Goal: Task Accomplishment & Management: Complete application form

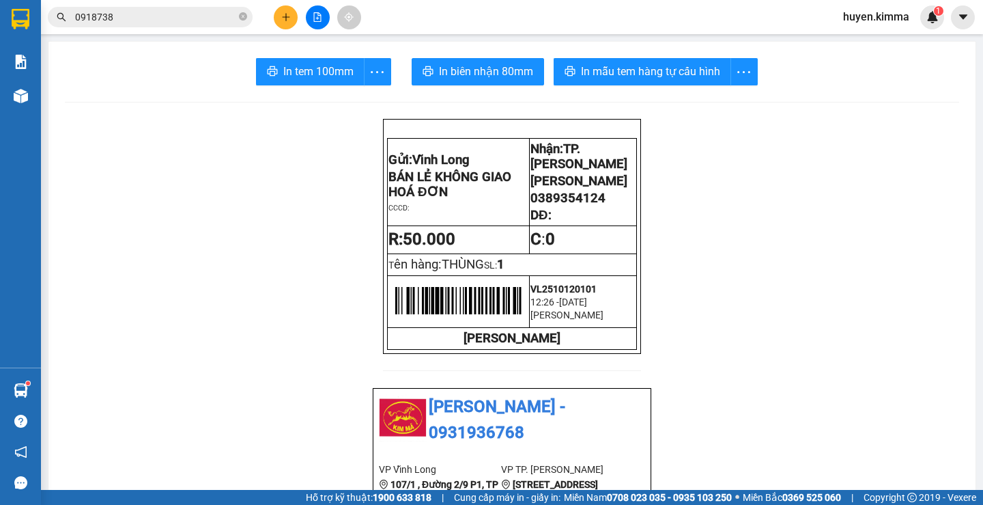
click at [287, 15] on icon "plus" at bounding box center [286, 17] width 10 height 10
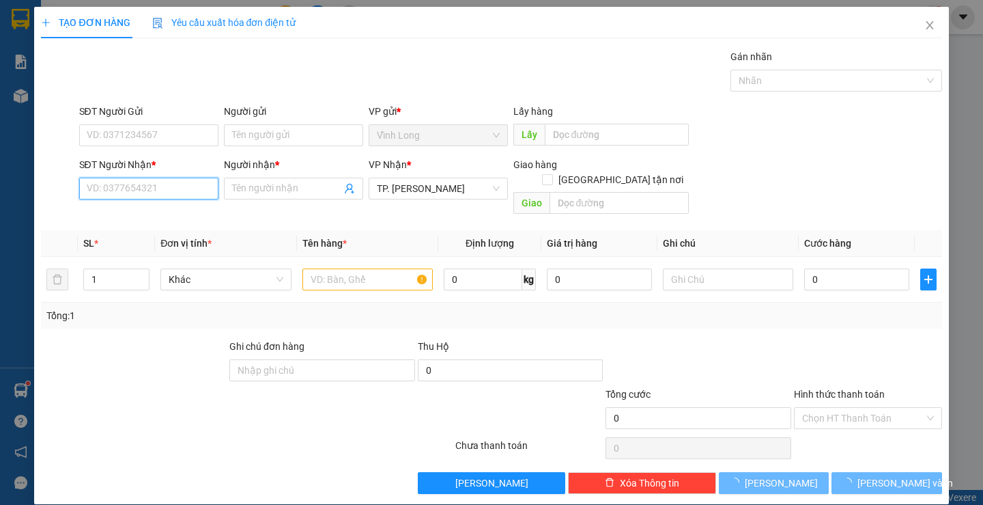
click at [177, 192] on input "SĐT Người Nhận *" at bounding box center [148, 189] width 139 height 22
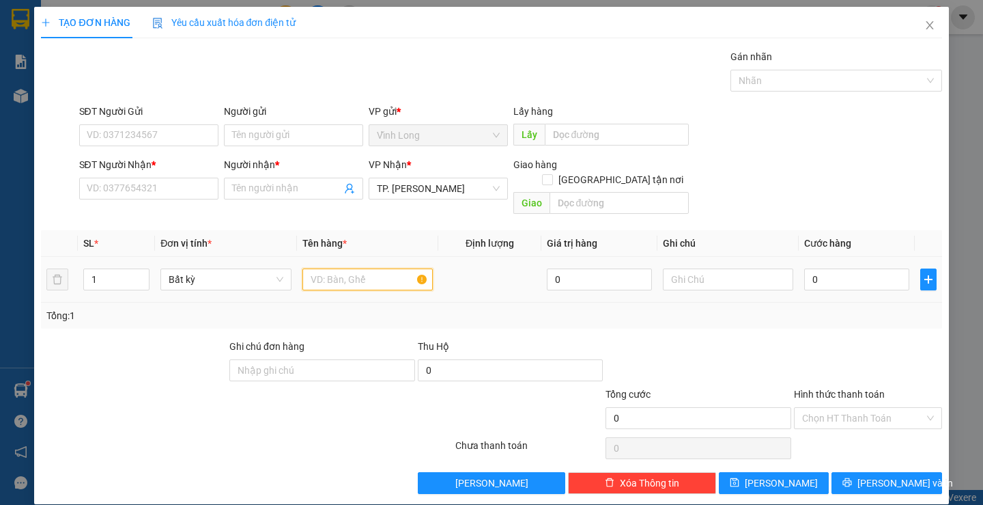
click at [361, 268] on input "text" at bounding box center [367, 279] width 130 height 22
type input "GÓI"
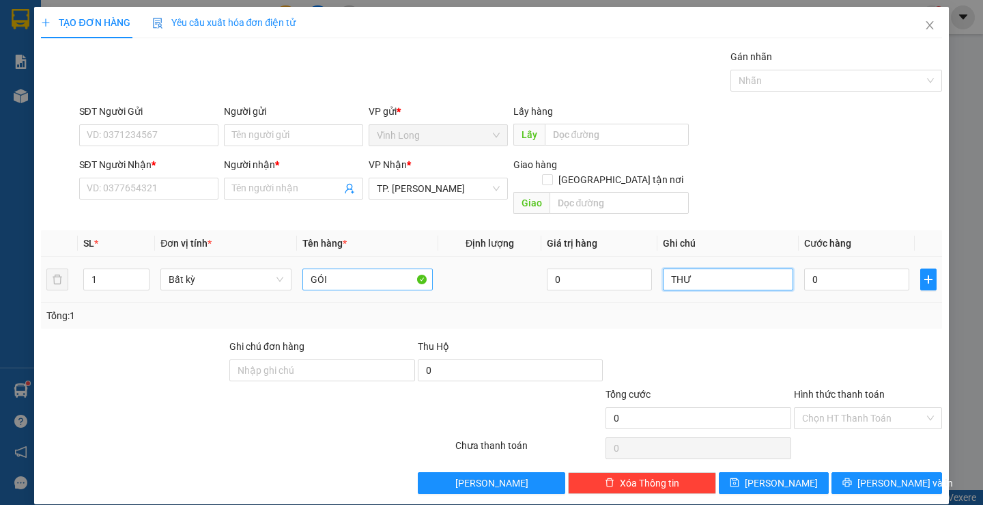
type input "THƯ"
type input "2"
type input "20"
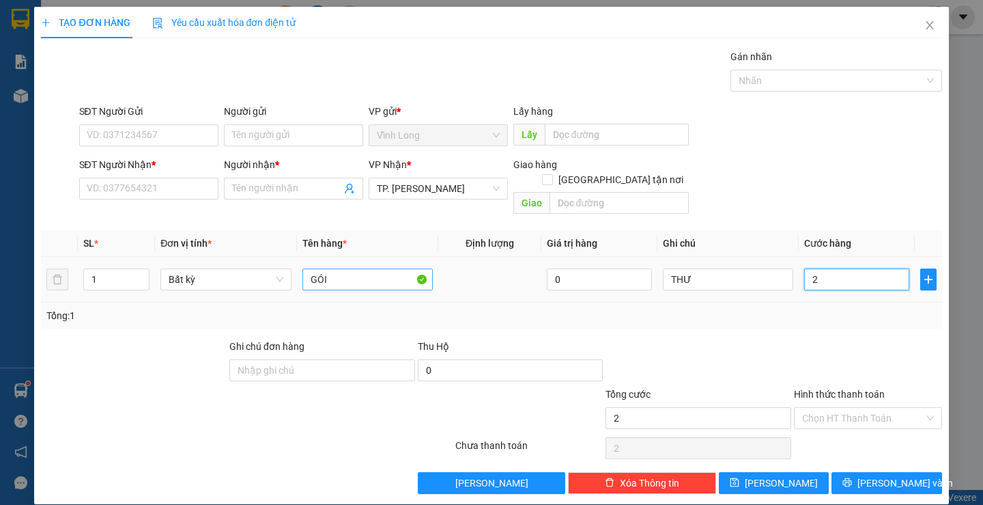
type input "20"
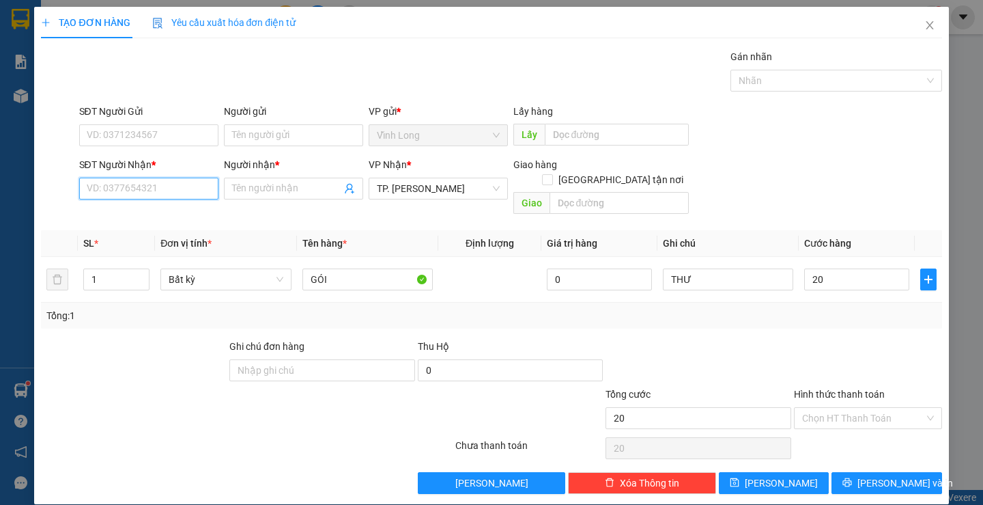
type input "20.000"
click at [196, 186] on input "SĐT Người Nhận *" at bounding box center [148, 189] width 139 height 22
type input "0937652543"
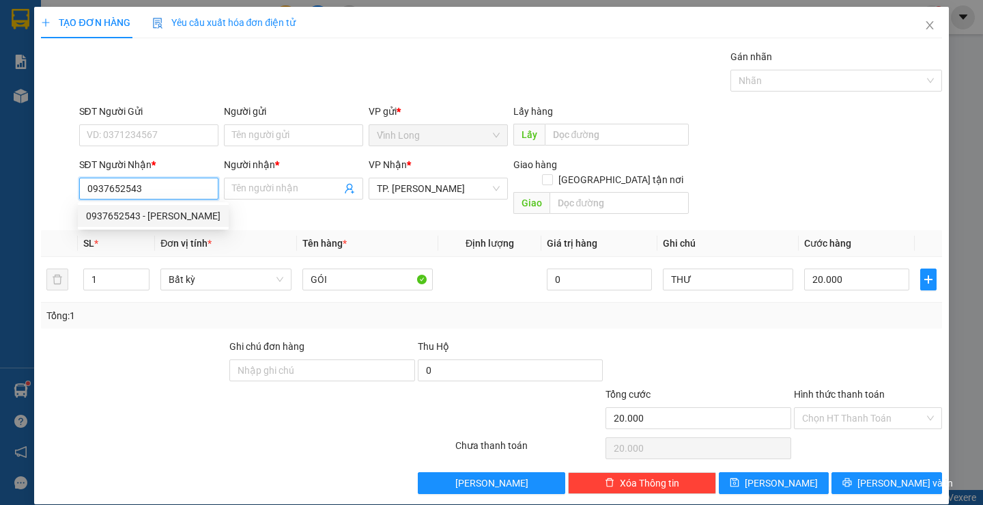
drag, startPoint x: 180, startPoint y: 214, endPoint x: 210, endPoint y: 171, distance: 51.9
click at [180, 213] on div "0937652543 - [PERSON_NAME]" at bounding box center [153, 215] width 135 height 15
type input "[PERSON_NAME]"
type input "0937652543"
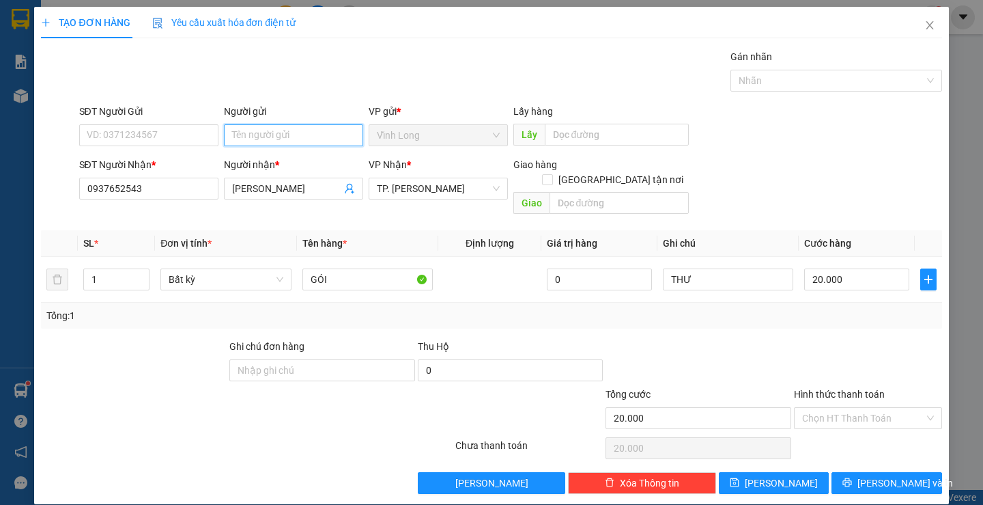
click at [237, 133] on input "Người gửi" at bounding box center [293, 135] width 139 height 22
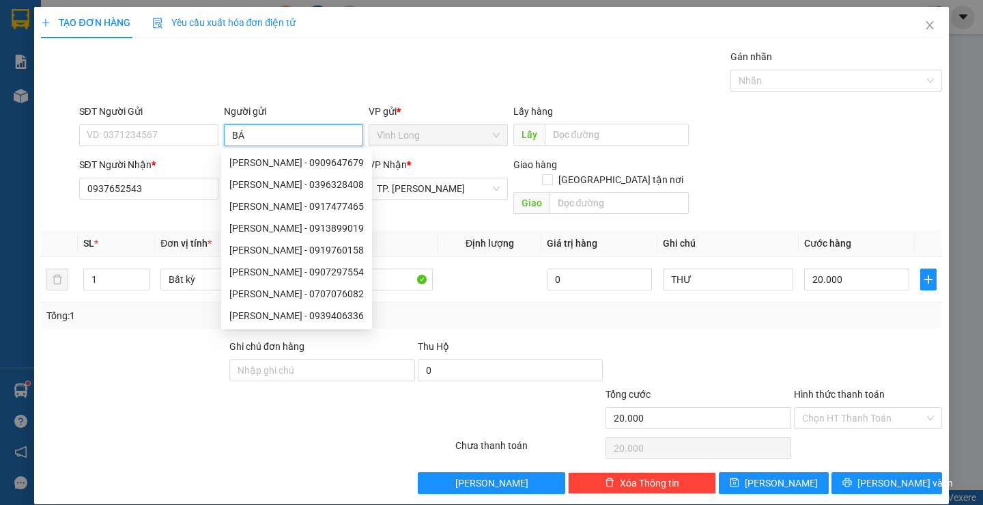
type input "BÁN"
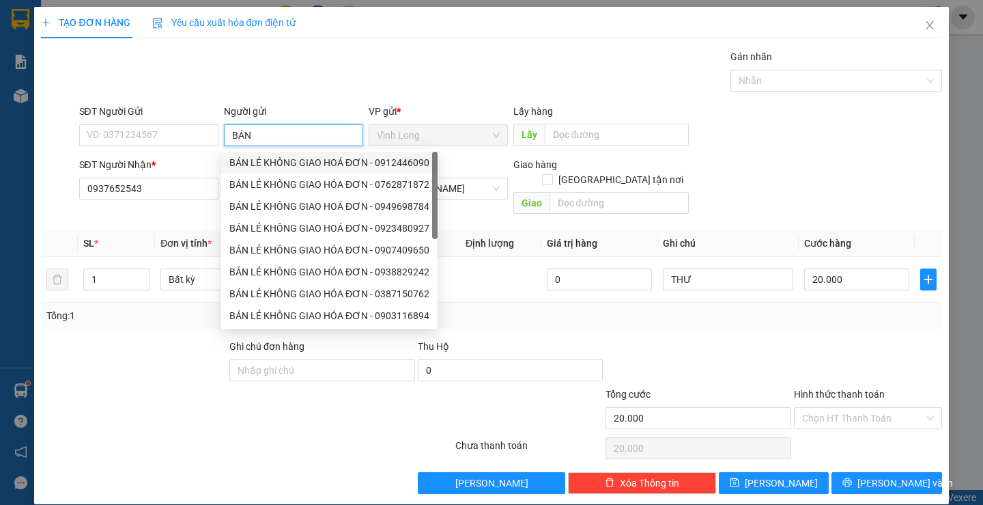
click at [322, 157] on div "BÁN LẺ KHÔNG GIAO HOÁ ĐƠN - 0912446090" at bounding box center [329, 162] width 200 height 15
type input "0912446090"
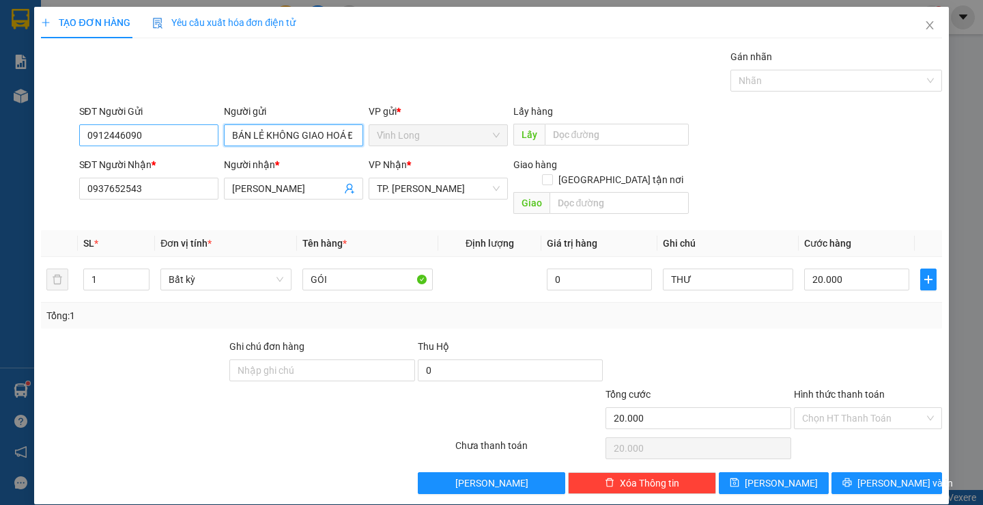
type input "BÁN LẺ KHÔNG GIAO HOÁ ĐƠN"
click at [186, 140] on input "0912446090" at bounding box center [148, 135] width 139 height 22
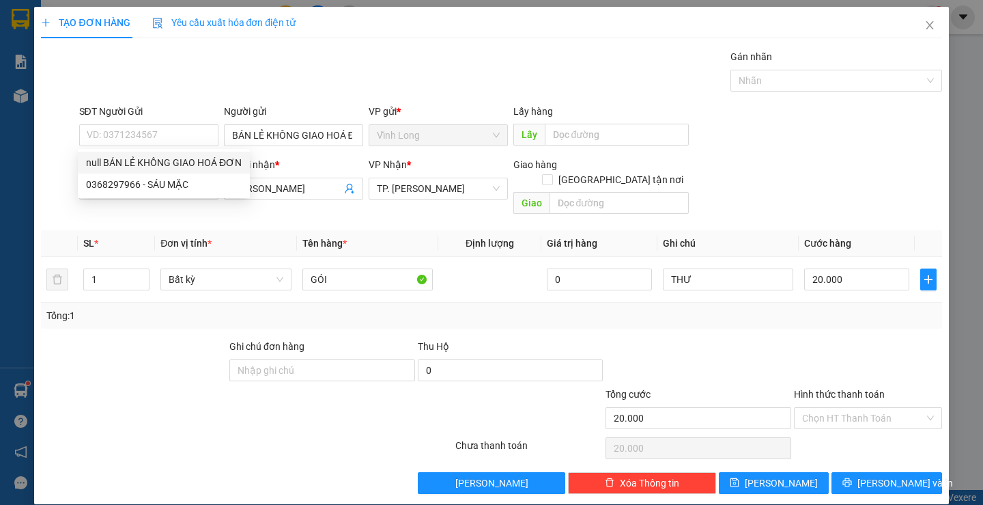
click at [867, 341] on div at bounding box center [868, 363] width 151 height 48
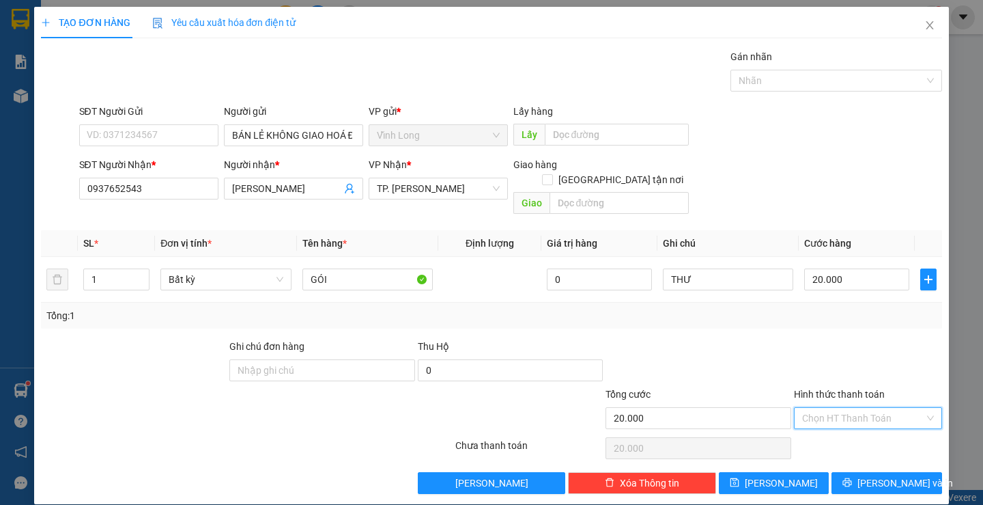
click at [872, 408] on input "Hình thức thanh toán" at bounding box center [863, 418] width 122 height 20
click at [857, 425] on div "Tại văn phòng" at bounding box center [860, 430] width 130 height 15
type input "0"
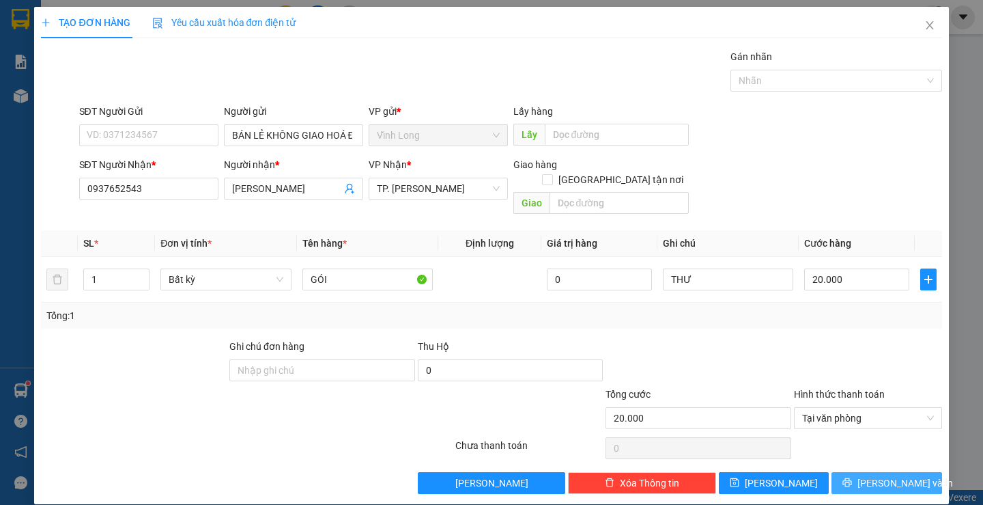
click at [874, 475] on span "[PERSON_NAME] và In" at bounding box center [906, 482] width 96 height 15
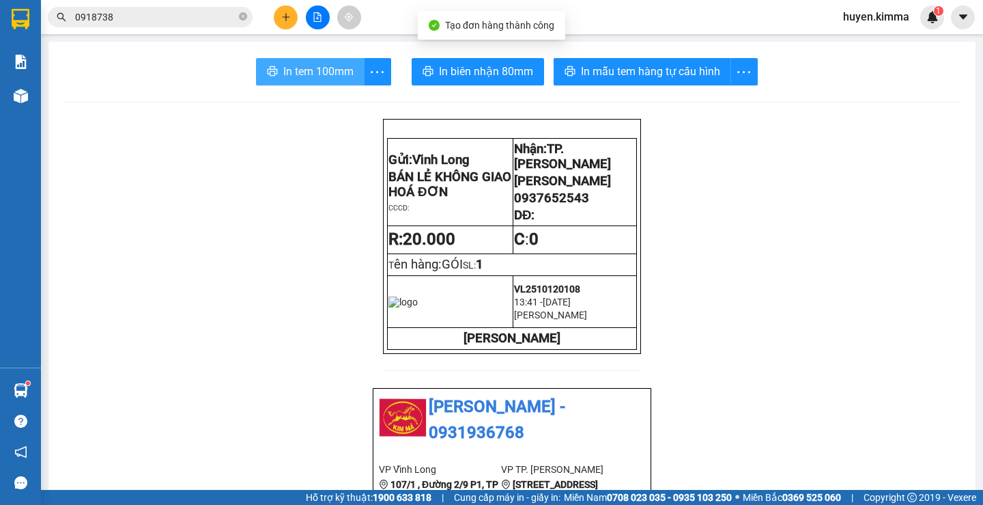
click at [332, 62] on button "In tem 100mm" at bounding box center [310, 71] width 109 height 27
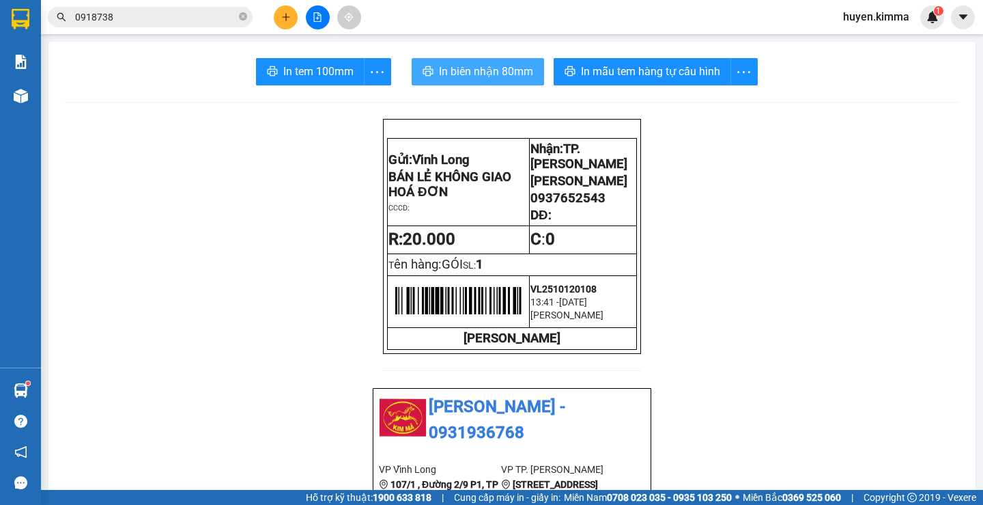
drag, startPoint x: 451, startPoint y: 69, endPoint x: 641, endPoint y: 87, distance: 191.3
click at [454, 69] on span "In biên nhận 80mm" at bounding box center [486, 71] width 94 height 17
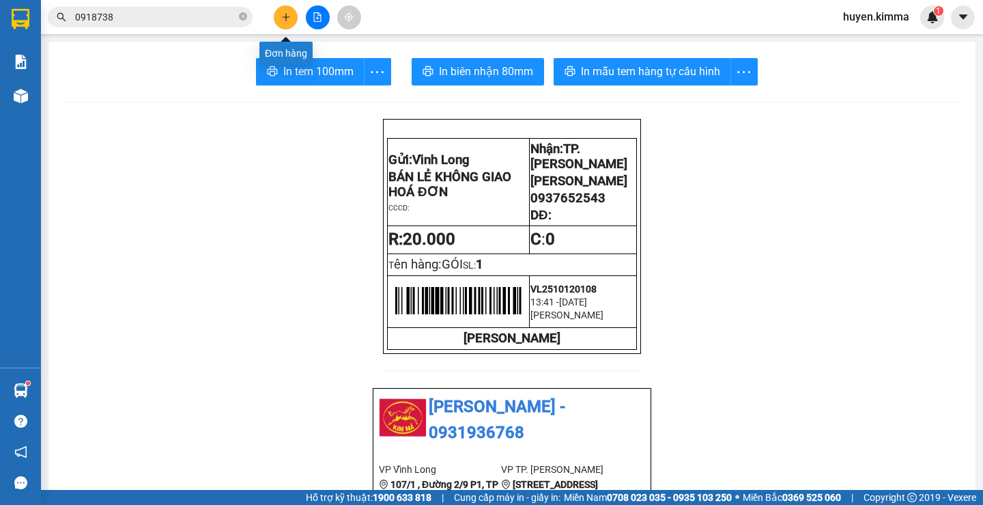
click at [282, 20] on icon "plus" at bounding box center [286, 17] width 10 height 10
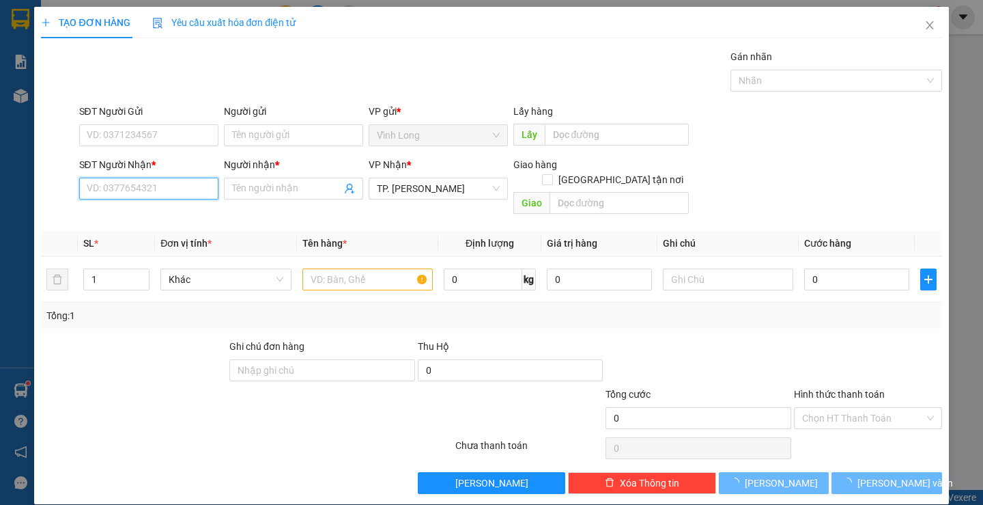
click at [147, 183] on input "SĐT Người Nhận *" at bounding box center [148, 189] width 139 height 22
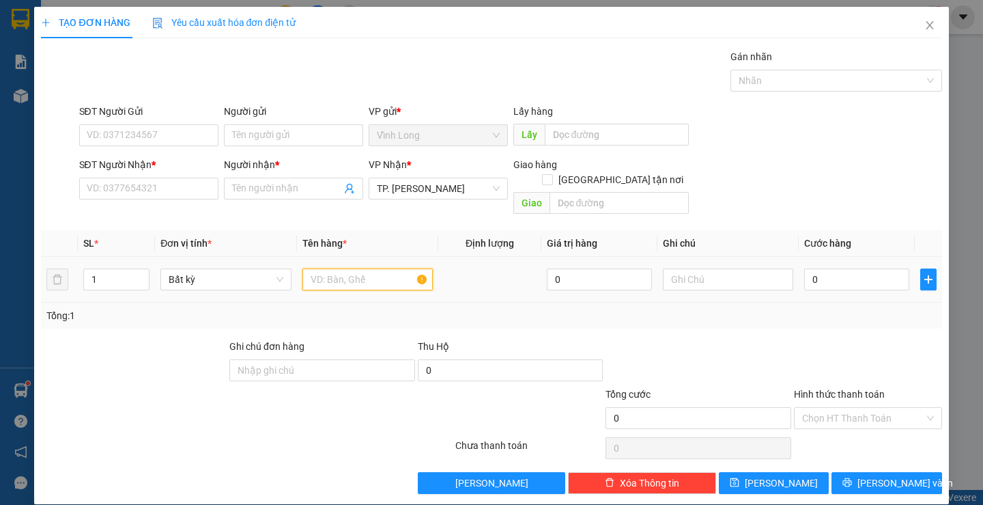
click at [332, 268] on input "text" at bounding box center [367, 279] width 130 height 22
type input "THÙNG MUSS"
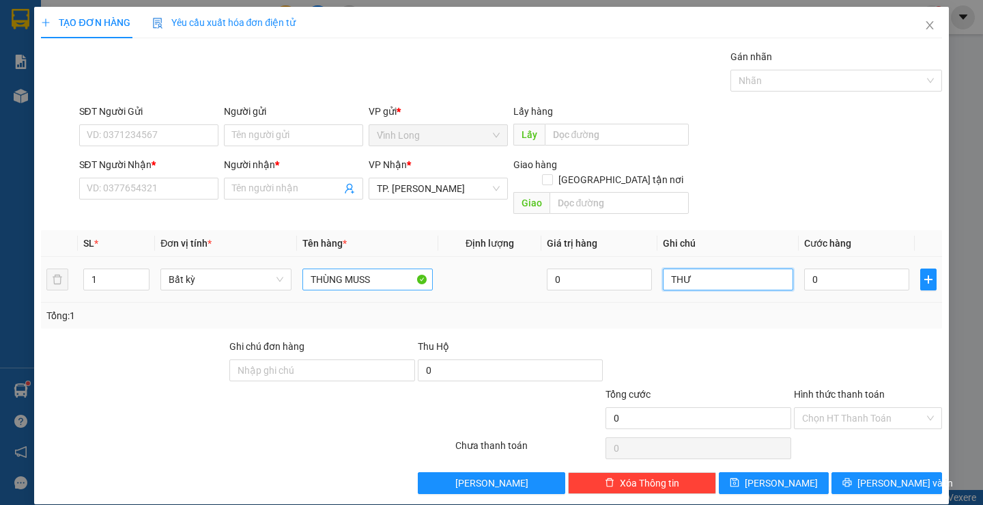
type input "THƯ"
type input "3"
type input "30"
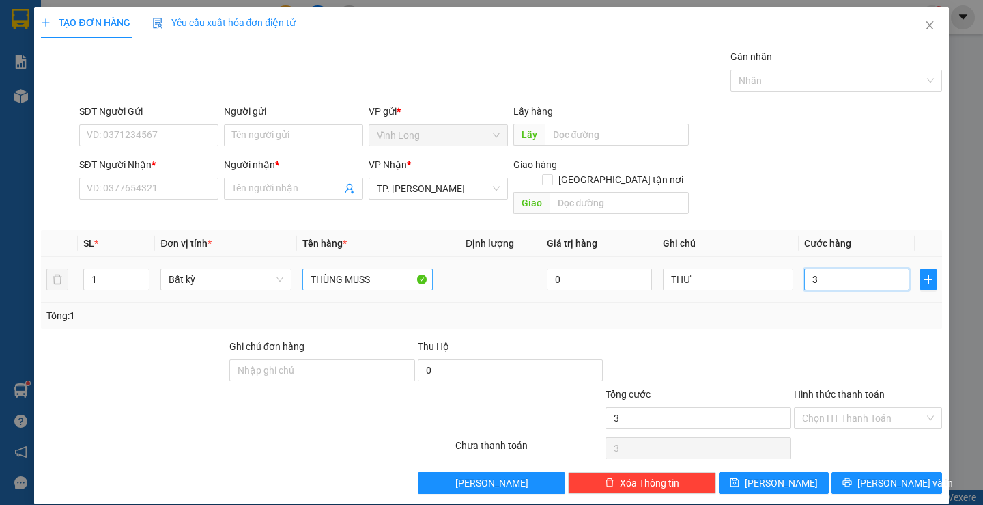
type input "30"
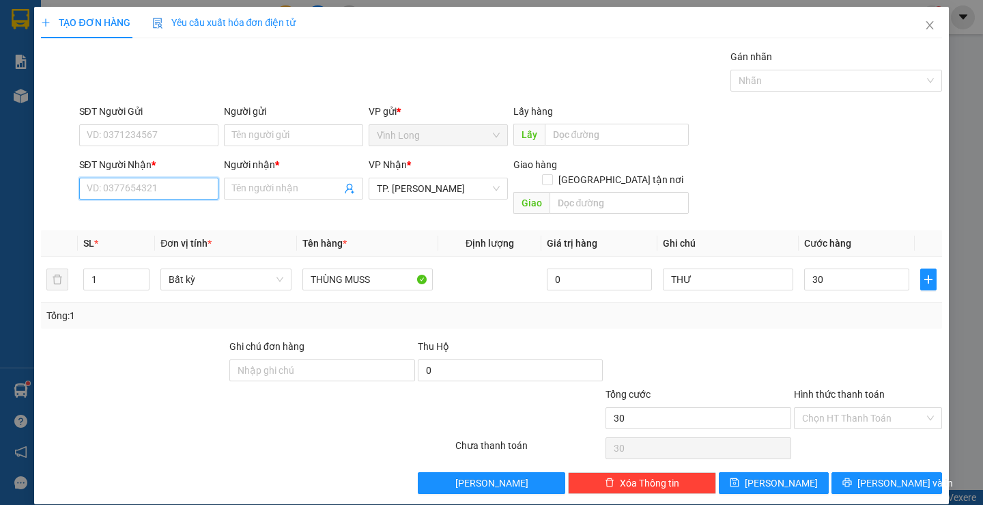
type input "30.000"
click at [178, 190] on input "SĐT Người Nhận *" at bounding box center [148, 189] width 139 height 22
type input "0"
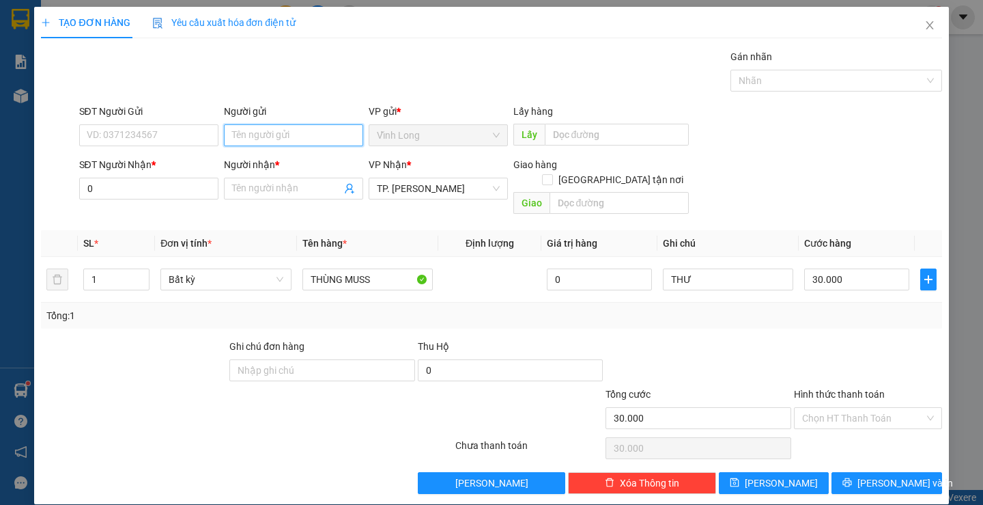
click at [254, 135] on input "Người gửi" at bounding box center [293, 135] width 139 height 22
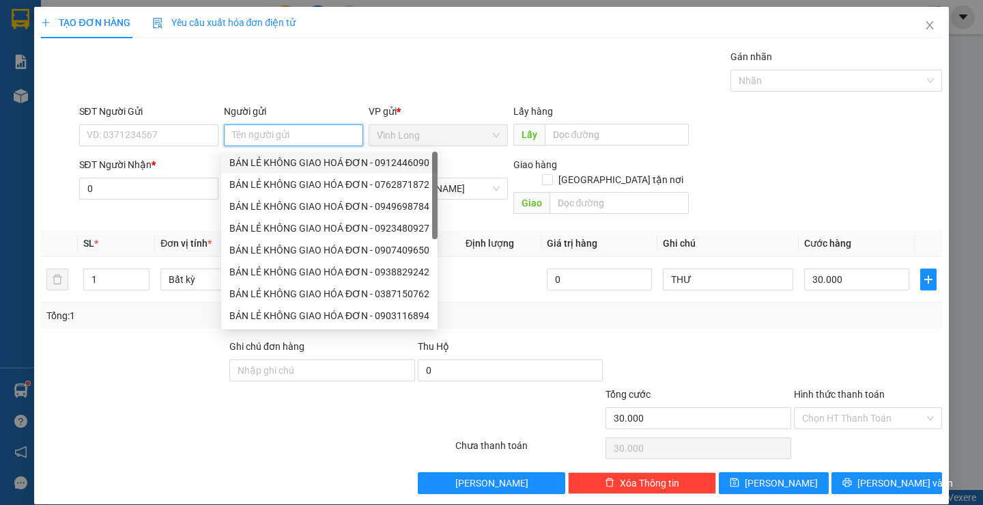
click at [264, 158] on div "BÁN LẺ KHÔNG GIAO HOÁ ĐƠN - 0912446090" at bounding box center [329, 162] width 200 height 15
type input "0912446090"
type input "BÁN LẺ KHÔNG GIAO HOÁ ĐƠN"
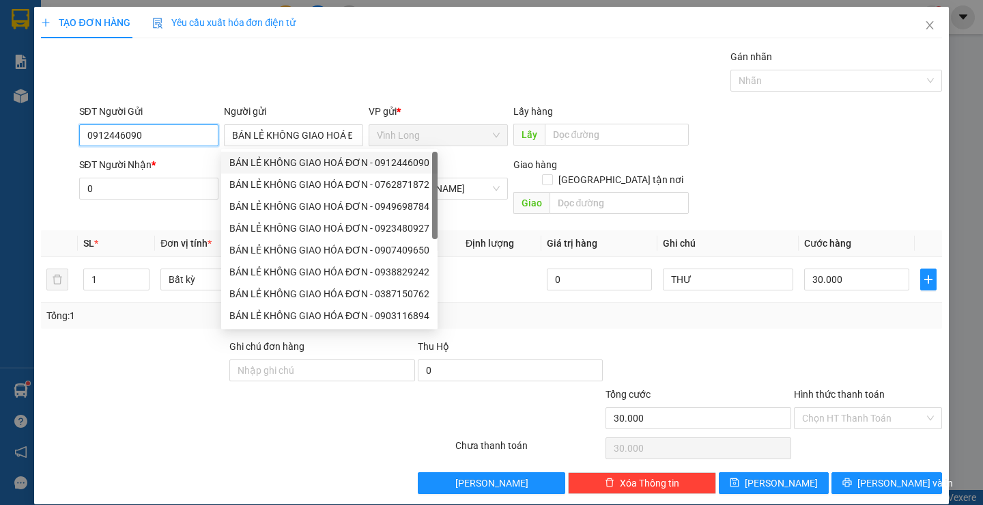
click at [172, 132] on input "0912446090" at bounding box center [148, 135] width 139 height 22
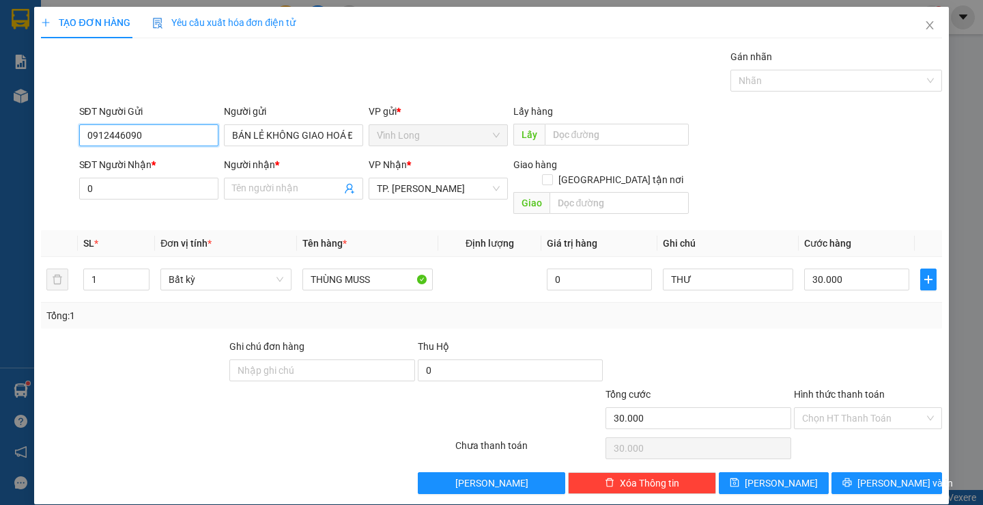
click at [172, 132] on input "0912446090" at bounding box center [148, 135] width 139 height 22
click at [163, 186] on input "0" at bounding box center [148, 189] width 139 height 22
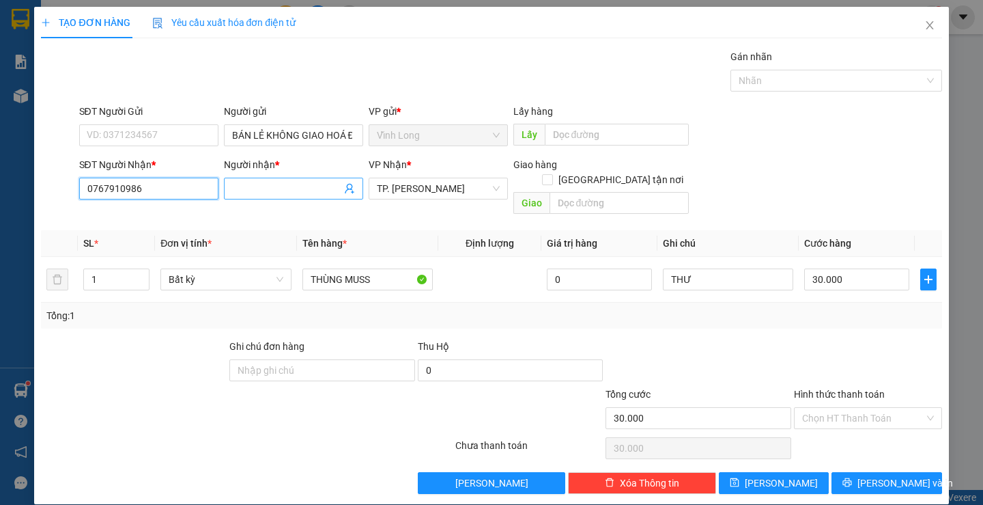
type input "0767910986"
click at [238, 188] on input "Người nhận *" at bounding box center [286, 188] width 109 height 15
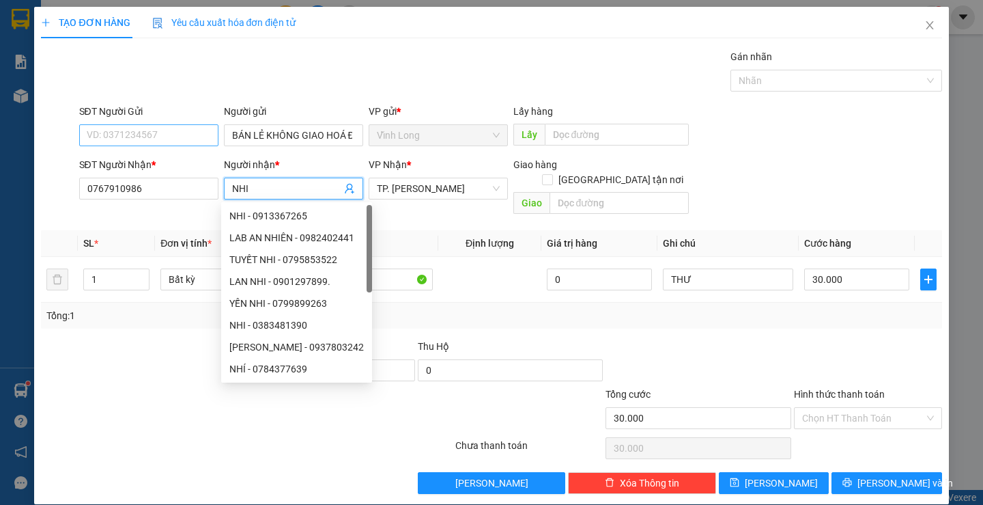
type input "NHI"
click at [170, 130] on input "SĐT Người Gửi" at bounding box center [148, 135] width 139 height 22
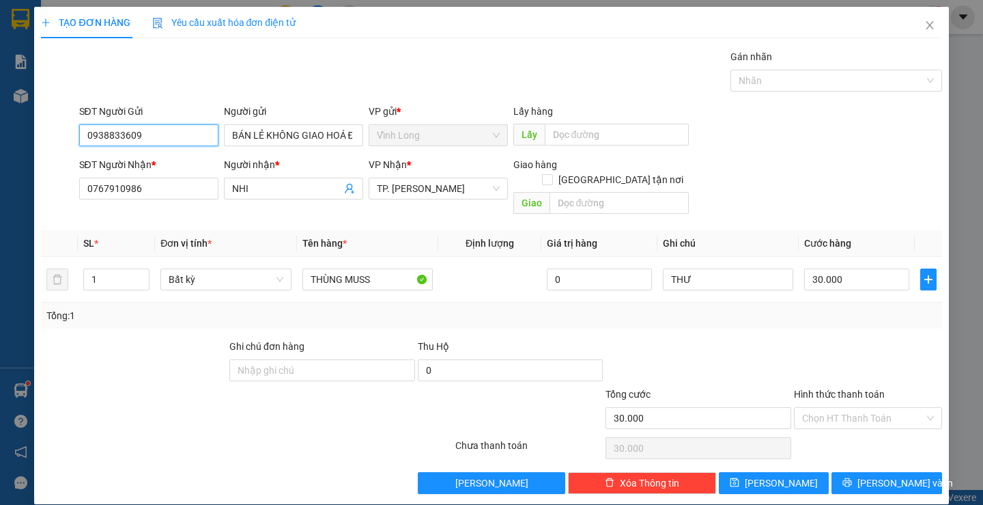
type input "0938833609"
click at [176, 434] on div at bounding box center [247, 447] width 414 height 27
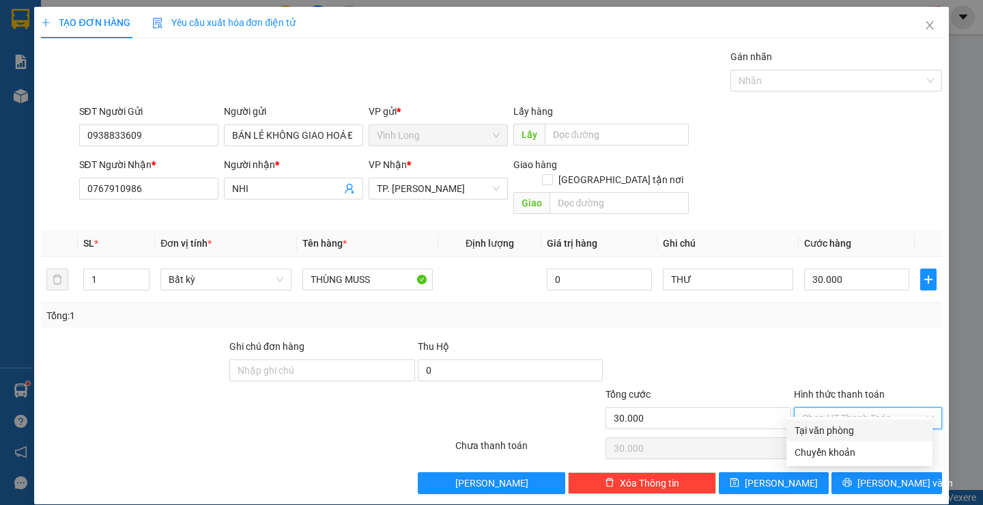
click at [865, 408] on input "Hình thức thanh toán" at bounding box center [863, 418] width 122 height 20
click at [847, 425] on div "Tại văn phòng" at bounding box center [860, 430] width 130 height 15
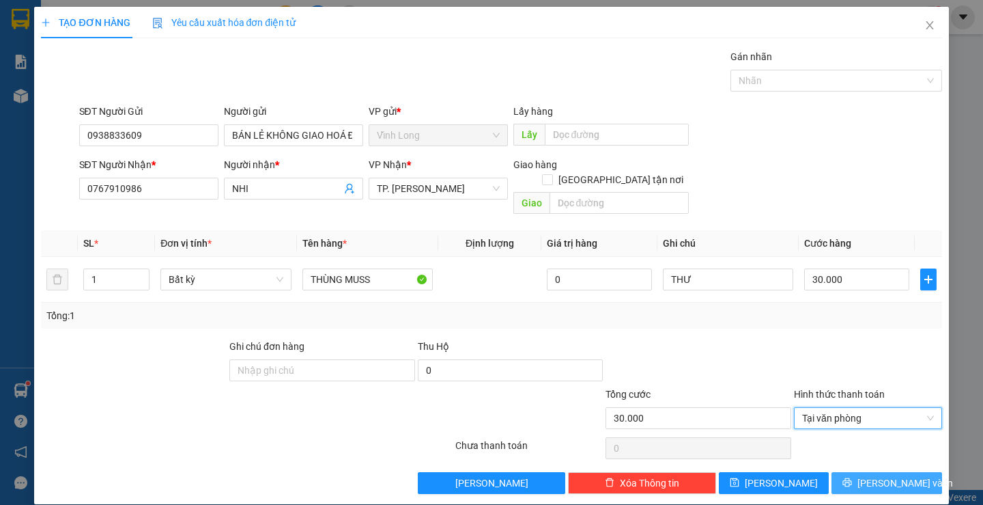
click at [880, 475] on span "[PERSON_NAME] và In" at bounding box center [906, 482] width 96 height 15
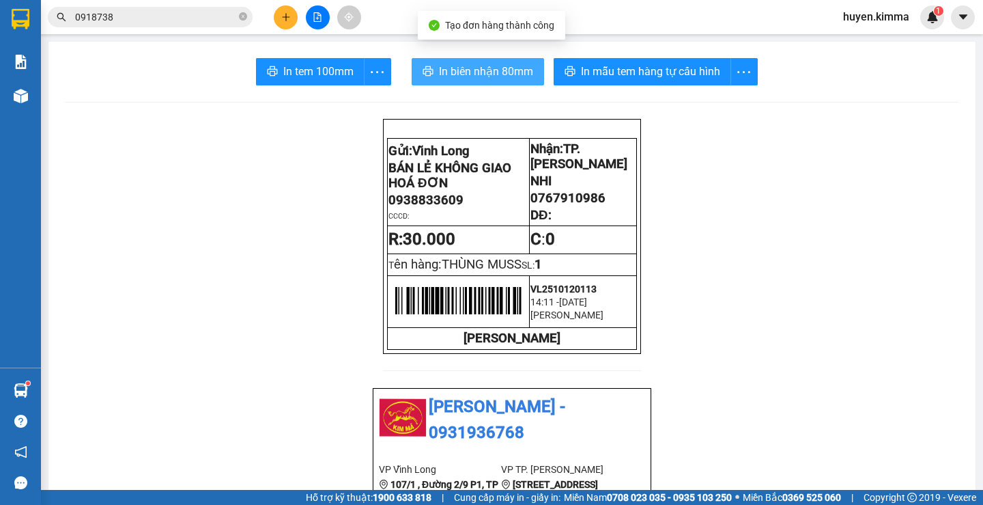
click at [457, 72] on span "In biên nhận 80mm" at bounding box center [486, 71] width 94 height 17
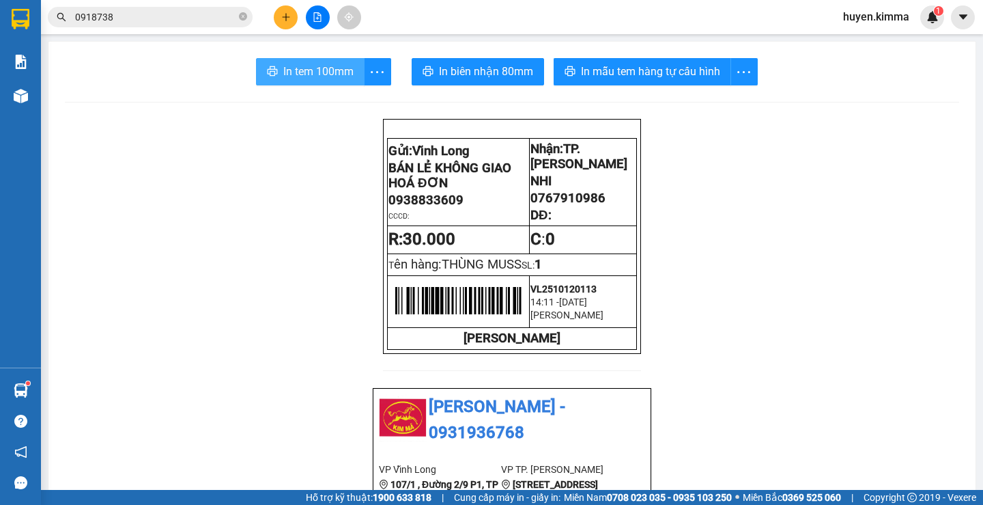
click at [312, 74] on span "In tem 100mm" at bounding box center [318, 71] width 70 height 17
click at [313, 75] on span "In tem 100mm" at bounding box center [318, 71] width 70 height 17
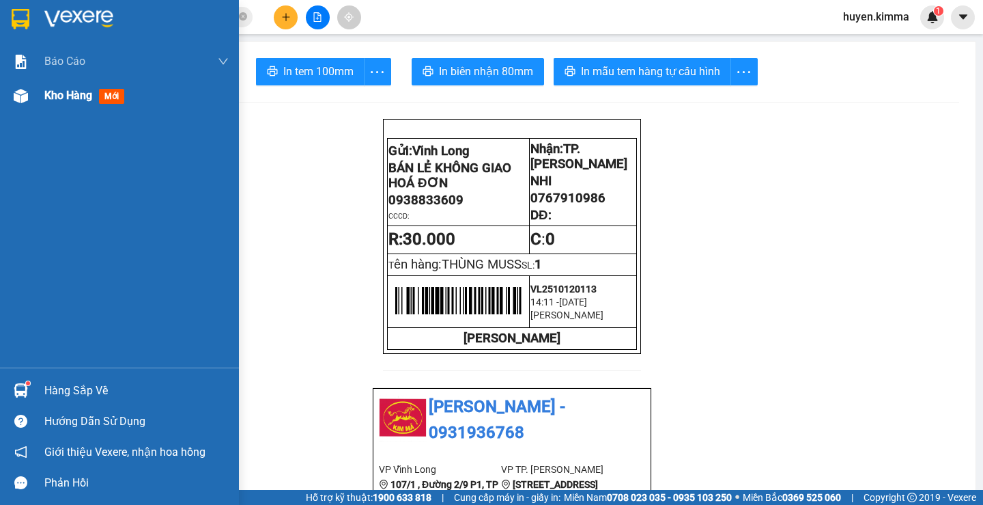
click at [72, 92] on span "Kho hàng" at bounding box center [68, 95] width 48 height 13
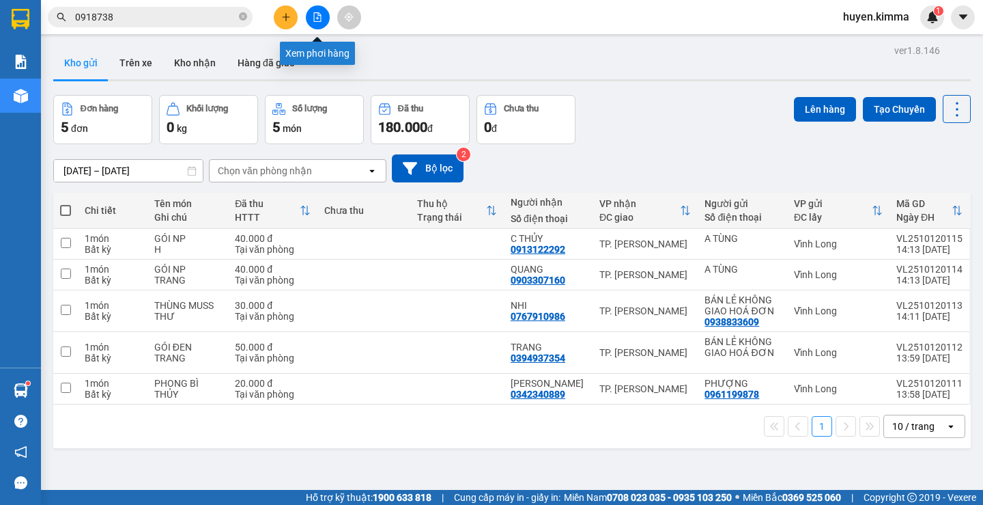
click at [322, 15] on icon "file-add" at bounding box center [318, 17] width 10 height 10
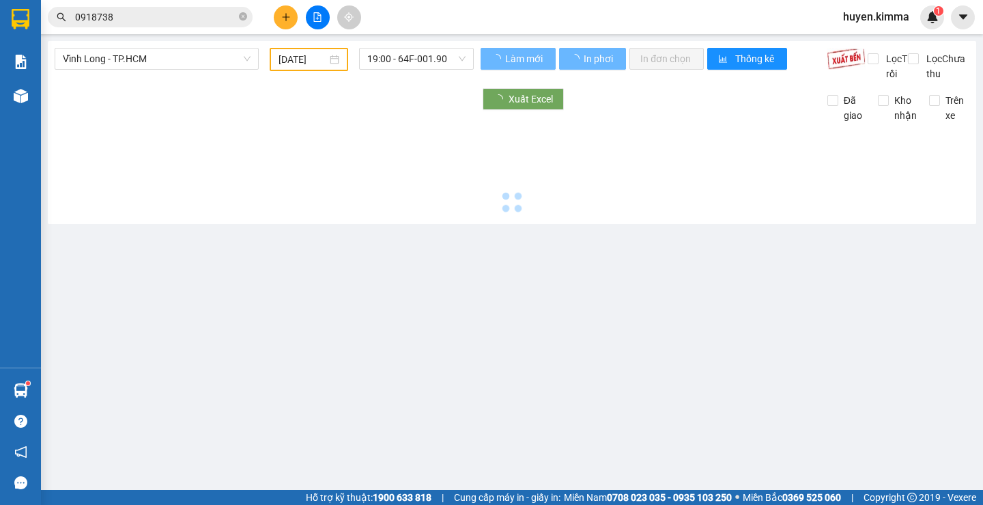
type input "[DATE]"
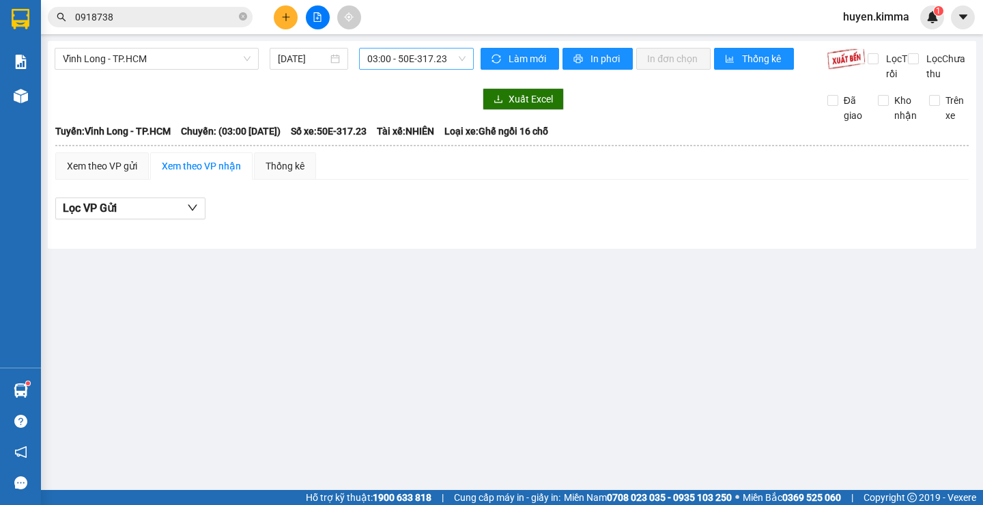
click at [405, 63] on span "03:00 - 50E-317.23" at bounding box center [416, 58] width 98 height 20
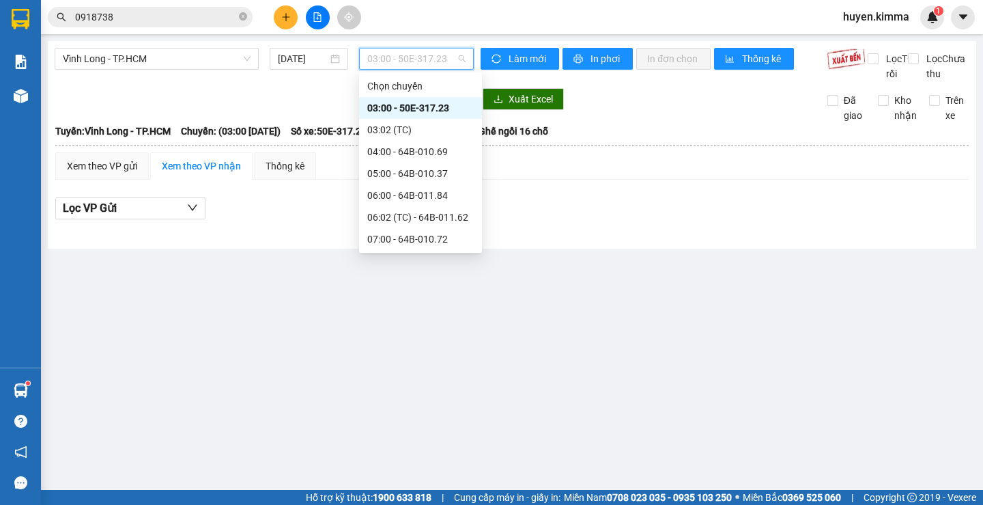
click at [427, 428] on div "14:00 - 64F-001.92" at bounding box center [420, 435] width 107 height 15
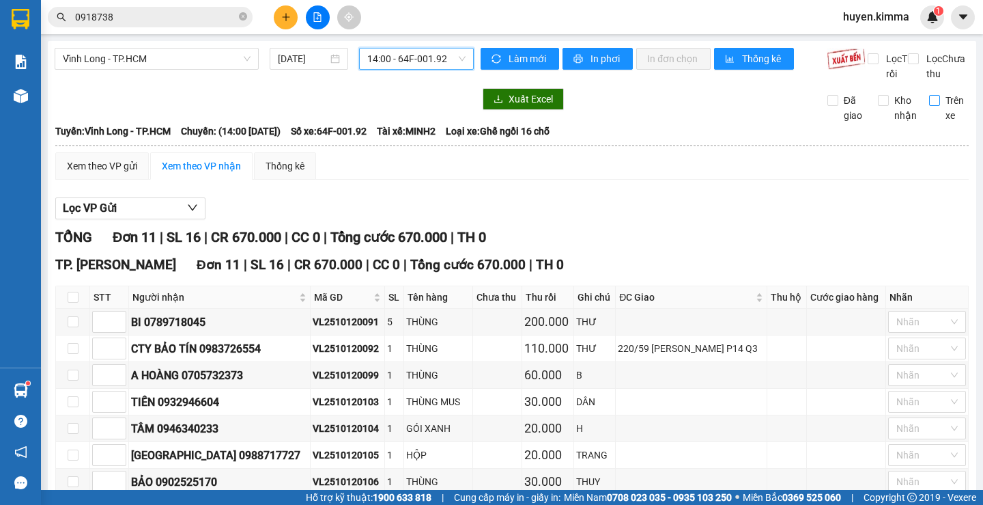
click at [929, 106] on input "Trên xe" at bounding box center [934, 100] width 11 height 11
checkbox input "true"
click at [199, 63] on span "Vĩnh Long - TP.HCM" at bounding box center [157, 58] width 188 height 20
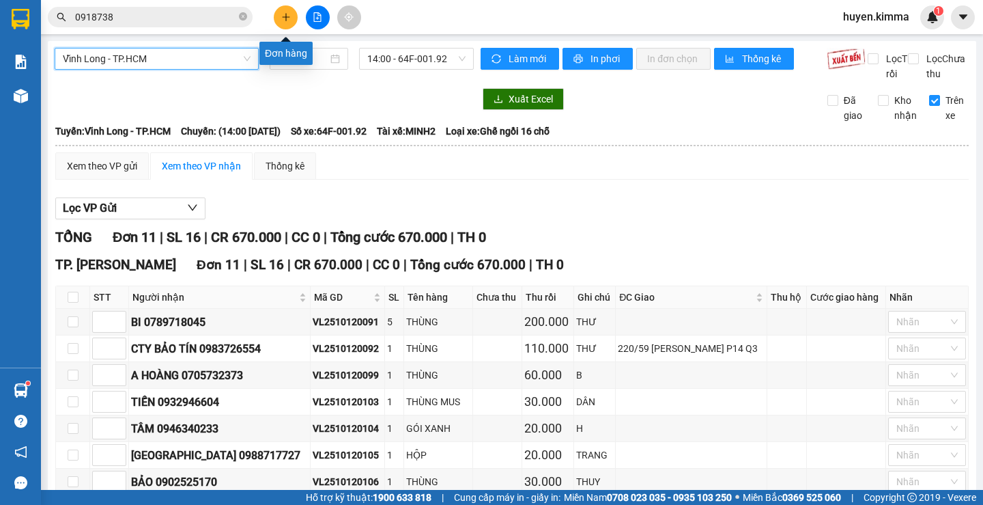
click at [281, 20] on icon "plus" at bounding box center [286, 17] width 10 height 10
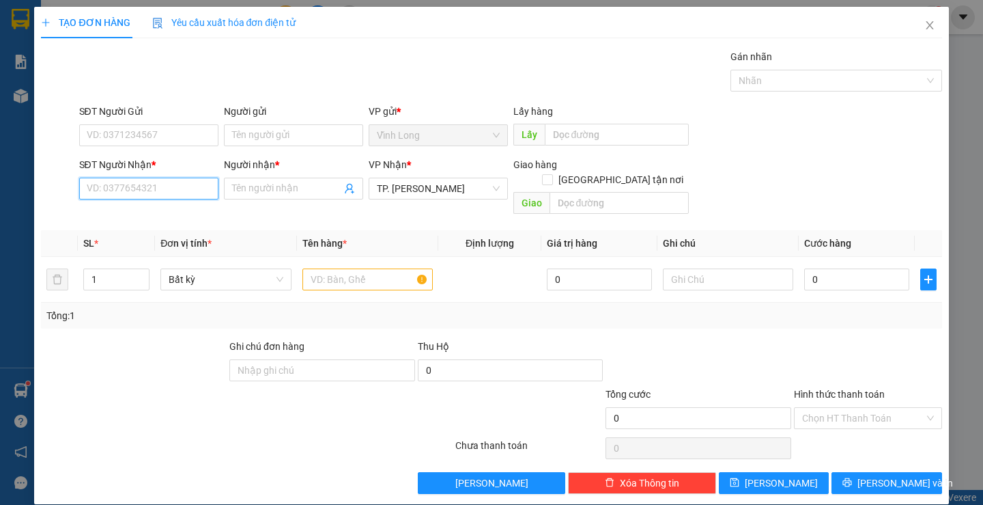
click at [200, 189] on input "SĐT Người Nhận *" at bounding box center [148, 189] width 139 height 22
type input "0919061880"
click at [184, 219] on div "0919061880 - HẬU" at bounding box center [147, 215] width 122 height 15
type input "HẬU"
type input "0919061880"
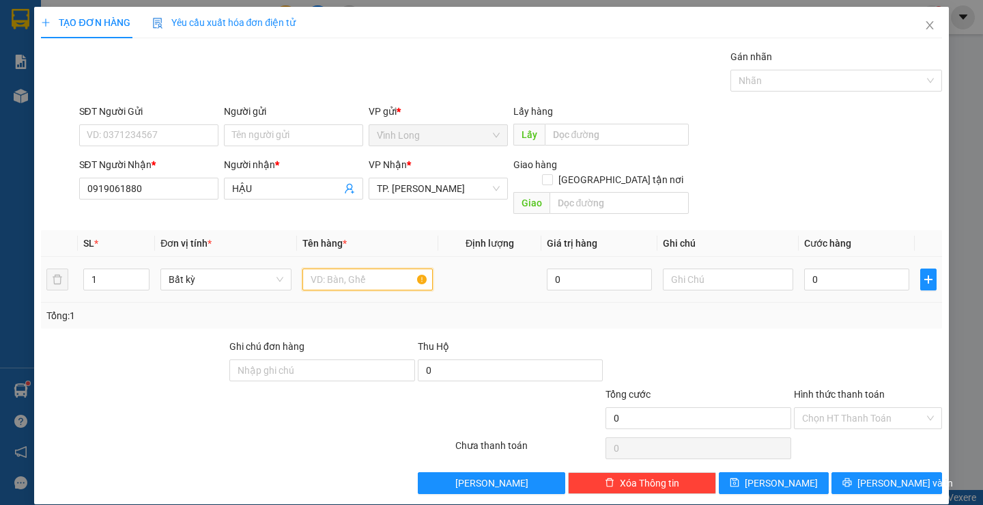
click at [350, 268] on input "text" at bounding box center [367, 279] width 130 height 22
type input "GIỎ MÀU VÀNG"
click at [734, 268] on input "text" at bounding box center [728, 279] width 130 height 22
type input "H"
click at [821, 268] on input "0" at bounding box center [856, 279] width 105 height 22
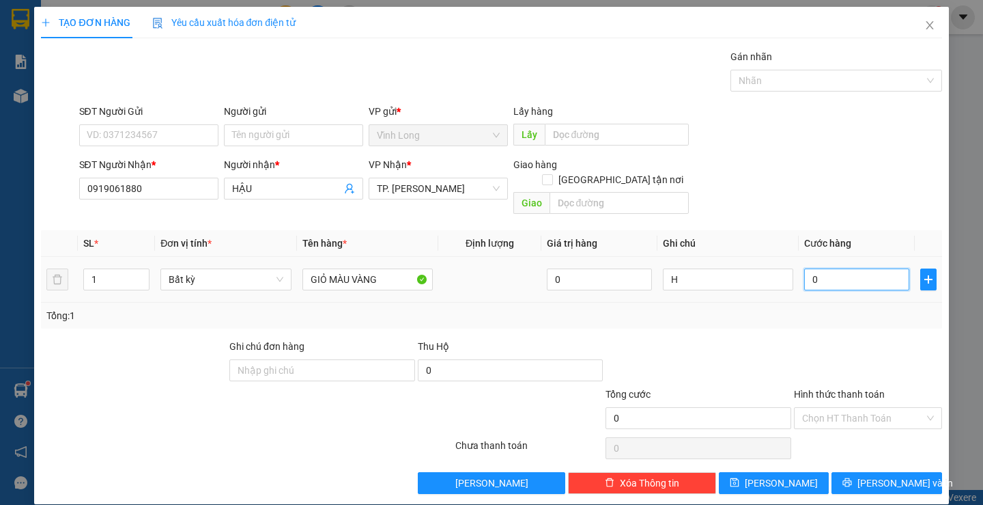
type input "3"
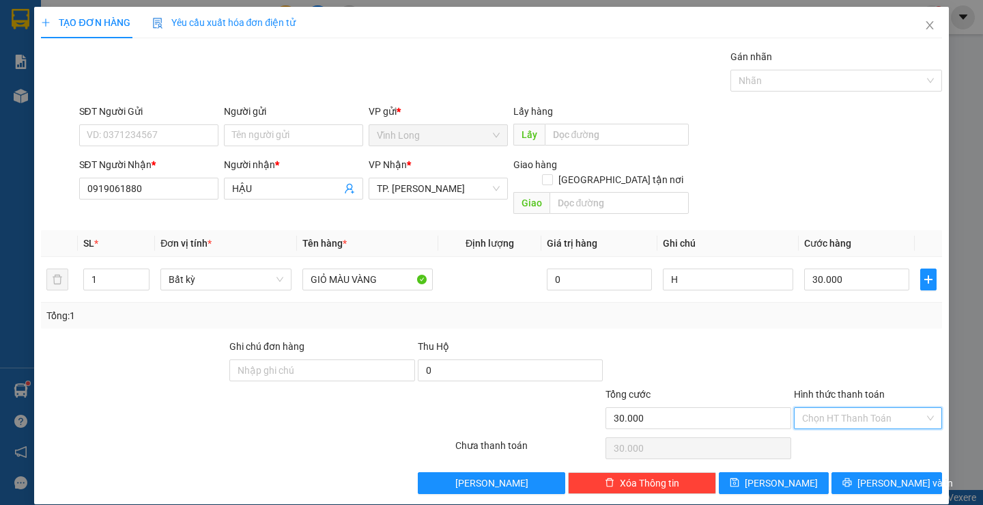
click at [847, 408] on input "Hình thức thanh toán" at bounding box center [863, 418] width 122 height 20
click at [850, 430] on div "Tại văn phòng" at bounding box center [860, 430] width 130 height 15
click at [862, 472] on button "[PERSON_NAME] và In" at bounding box center [887, 483] width 110 height 22
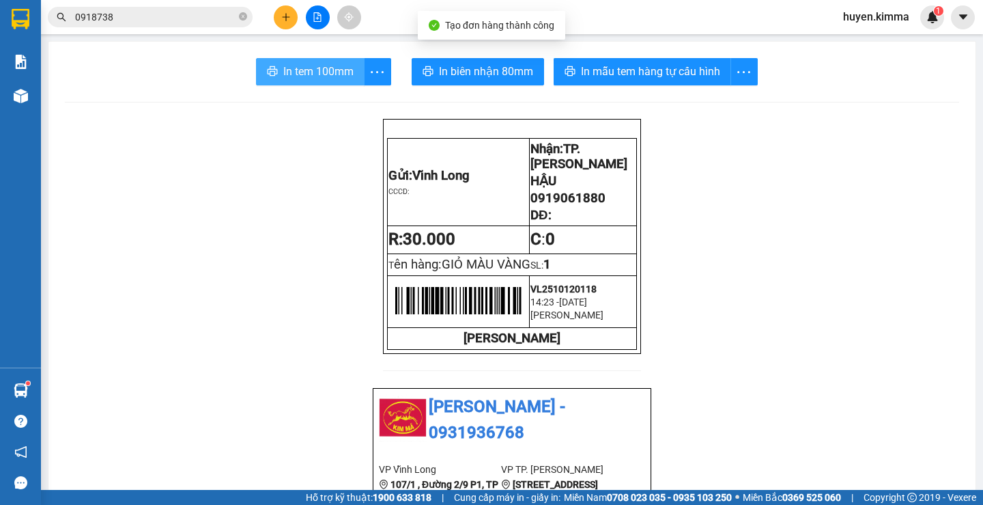
click at [295, 72] on span "In tem 100mm" at bounding box center [318, 71] width 70 height 17
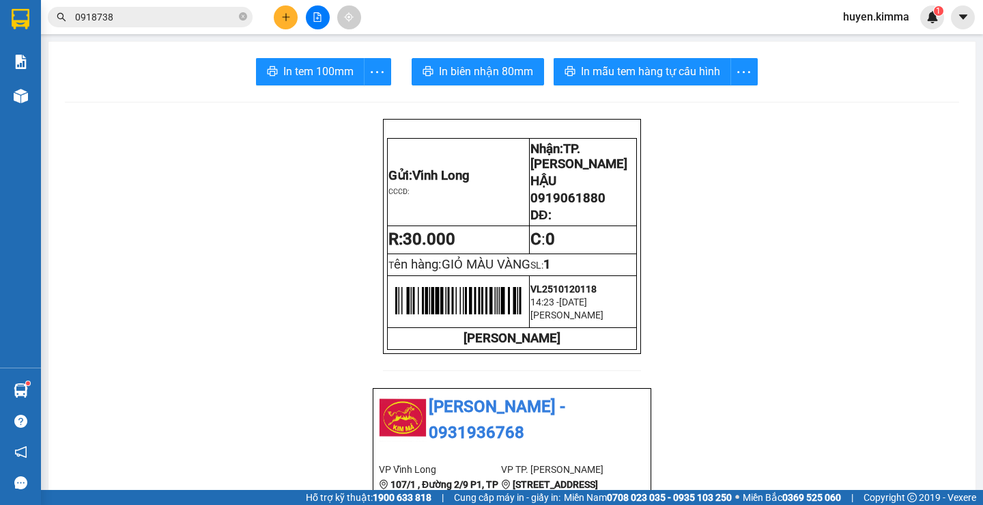
click at [280, 16] on button at bounding box center [286, 17] width 24 height 24
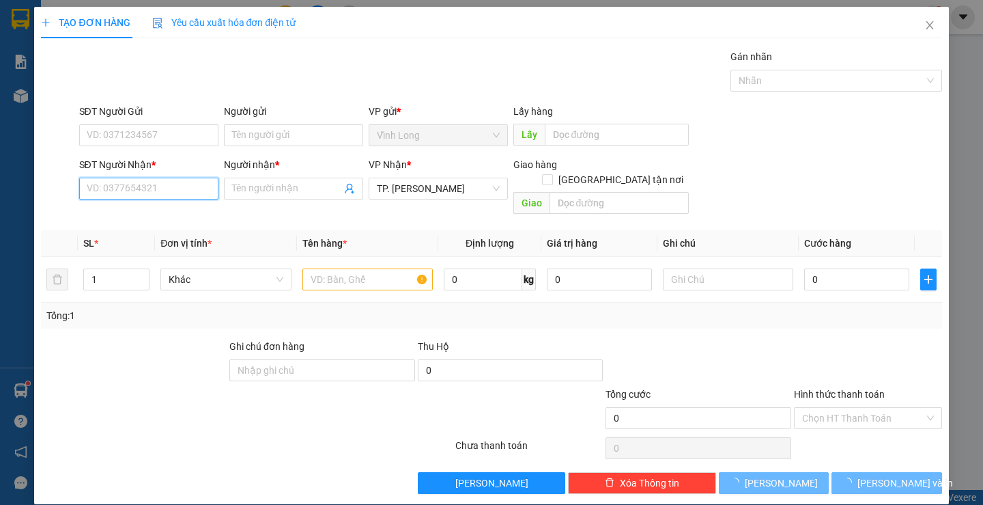
click at [155, 181] on input "SĐT Người Nhận *" at bounding box center [148, 189] width 139 height 22
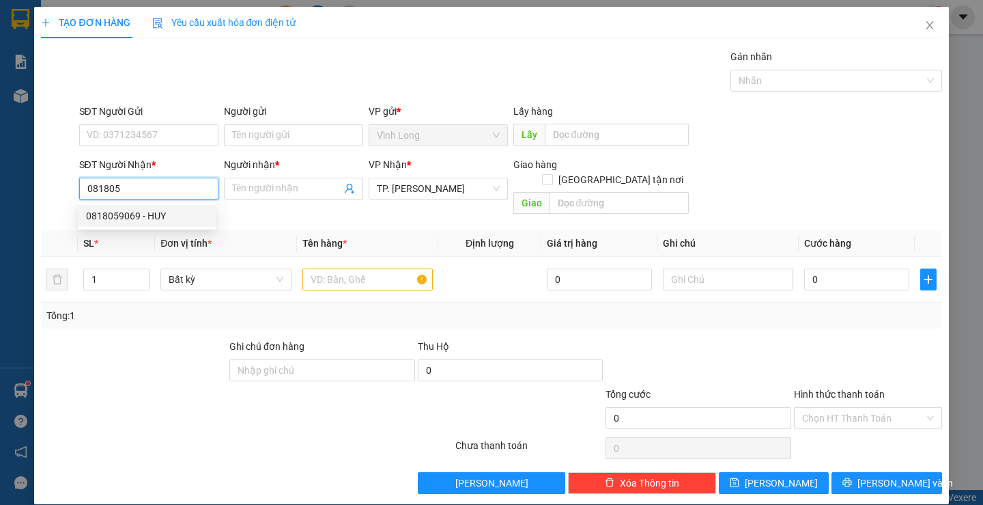
click at [151, 214] on div "0818059069 - HUY" at bounding box center [147, 215] width 122 height 15
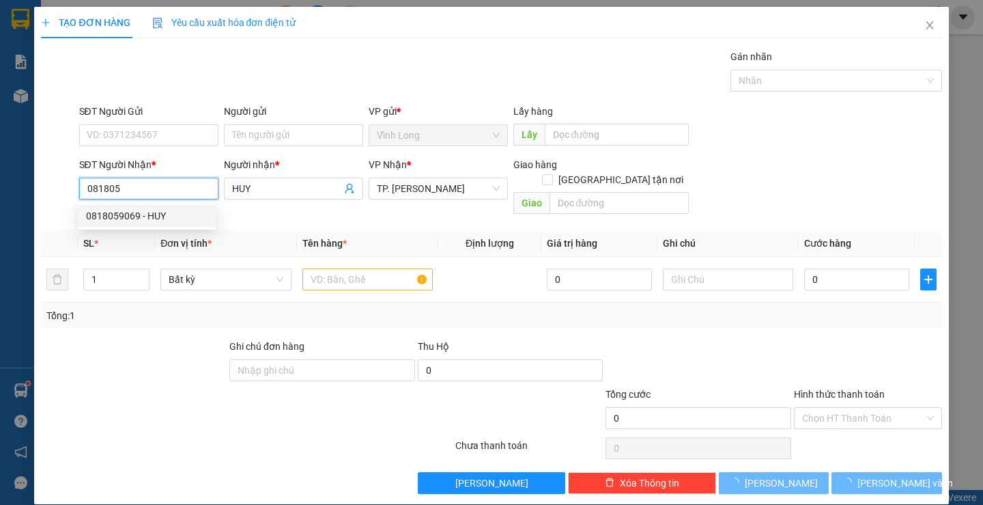
type input "0818059069"
type input "HUY"
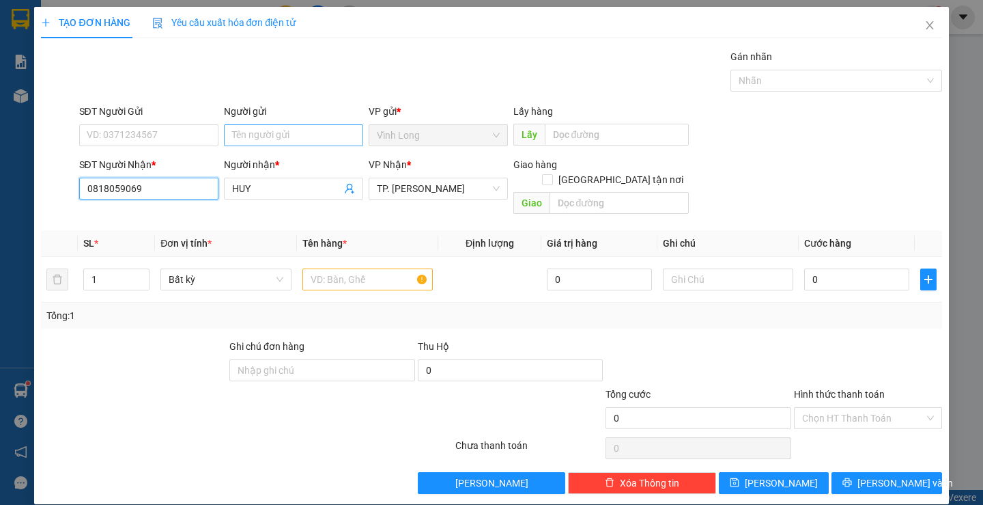
type input "0818059069"
click at [290, 134] on input "Người gửi" at bounding box center [293, 135] width 139 height 22
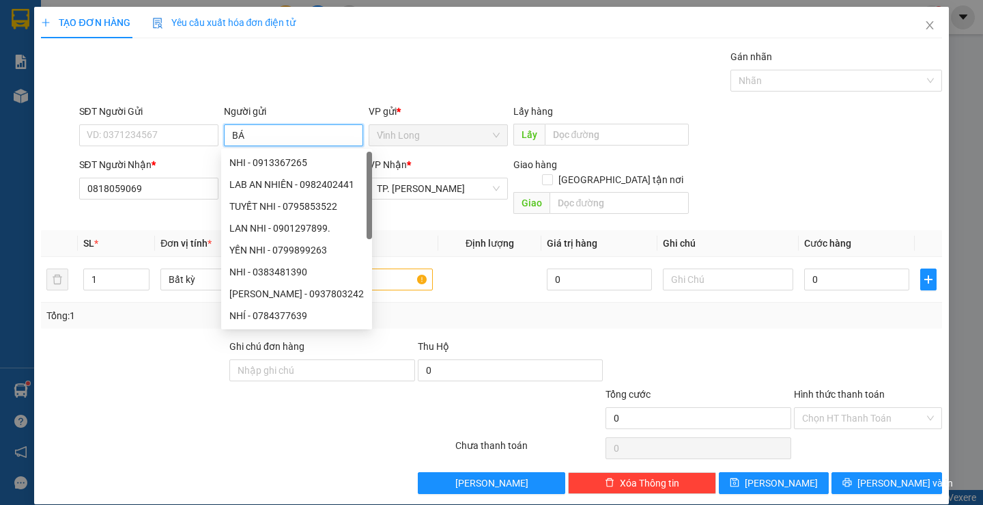
type input "BÁN"
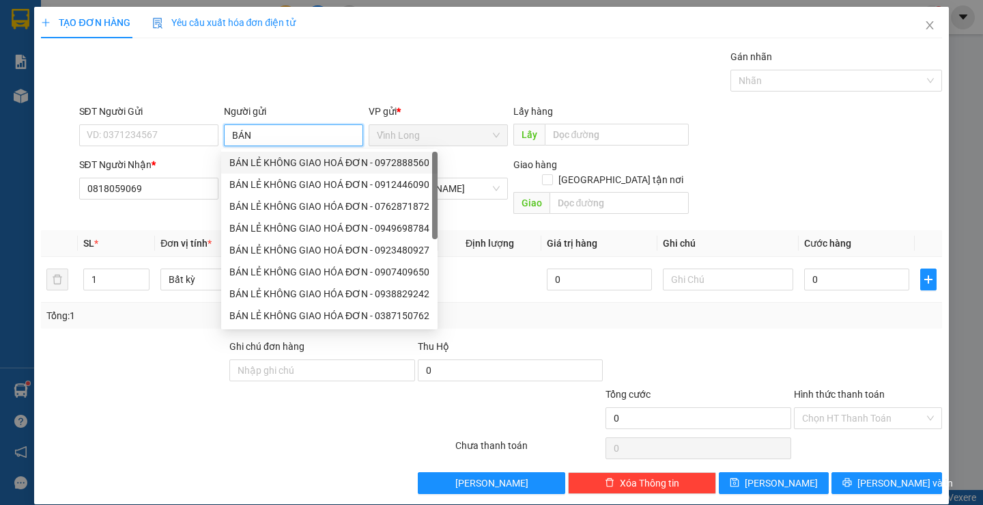
click at [272, 157] on div "BÁN LẺ KHÔNG GIAO HOÁ ĐƠN - 0972888560" at bounding box center [329, 162] width 200 height 15
type input "0972888560"
type input "BÁN LẺ KHÔNG GIAO HOÁ ĐƠN"
click at [178, 135] on input "0972888560" at bounding box center [148, 135] width 139 height 22
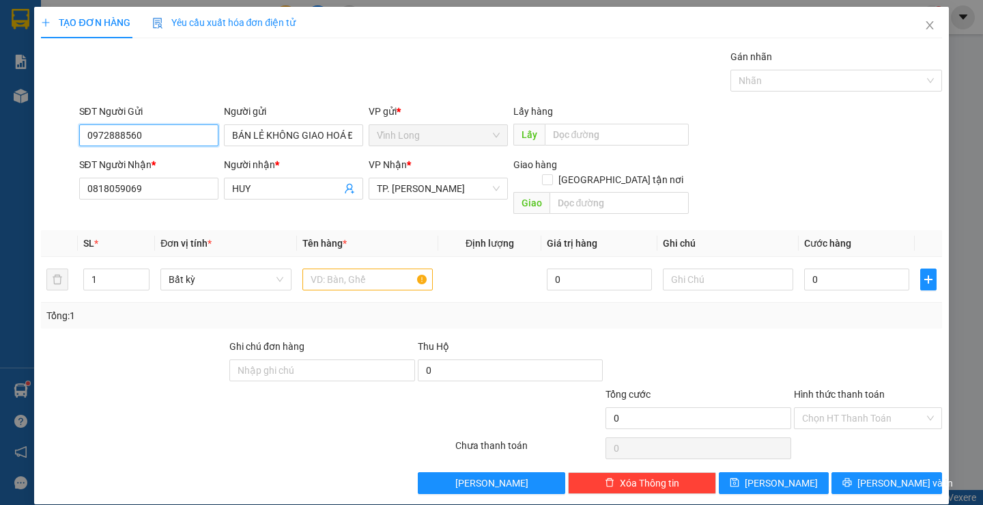
click at [178, 135] on input "0972888560" at bounding box center [148, 135] width 139 height 22
click at [333, 268] on input "text" at bounding box center [367, 279] width 130 height 22
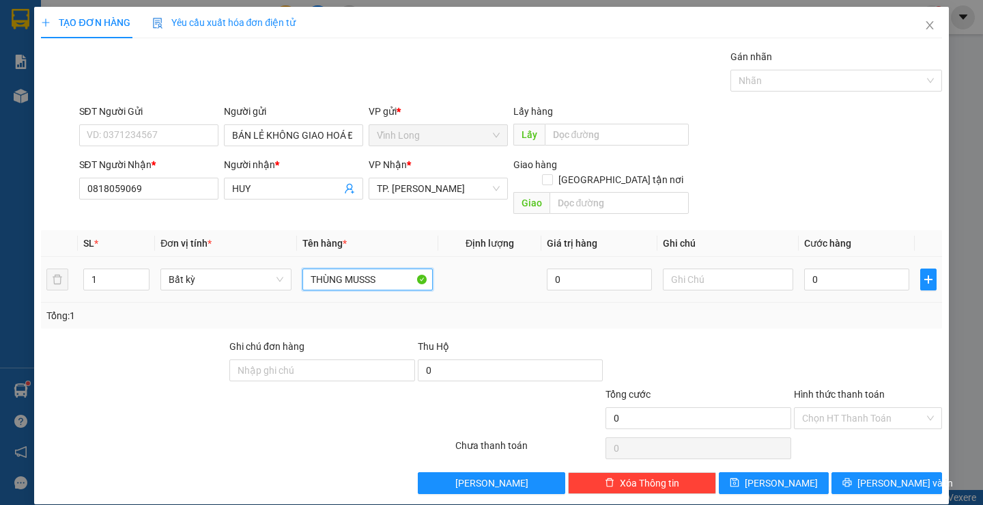
type input "THÙNG MUSSS"
type input "THƯ"
type input "3"
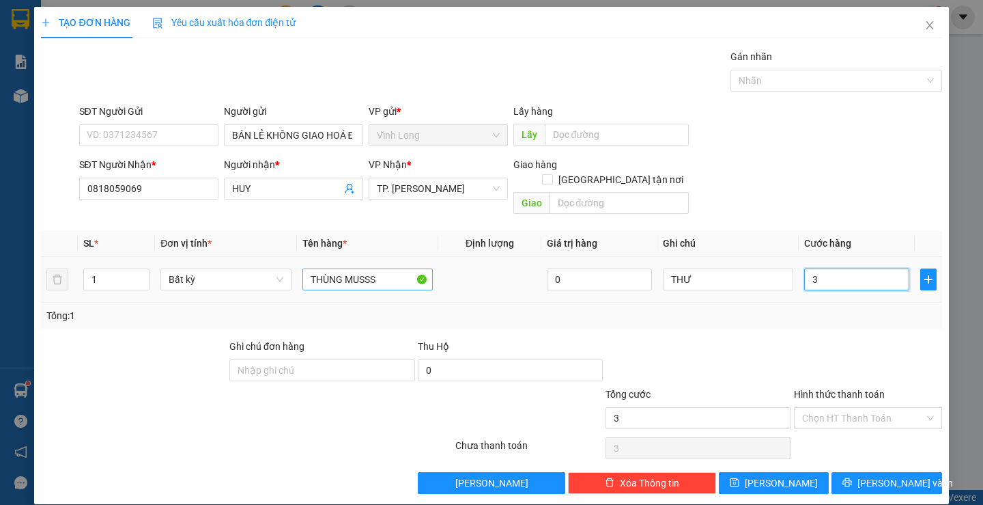
type input "30"
type input "30.000"
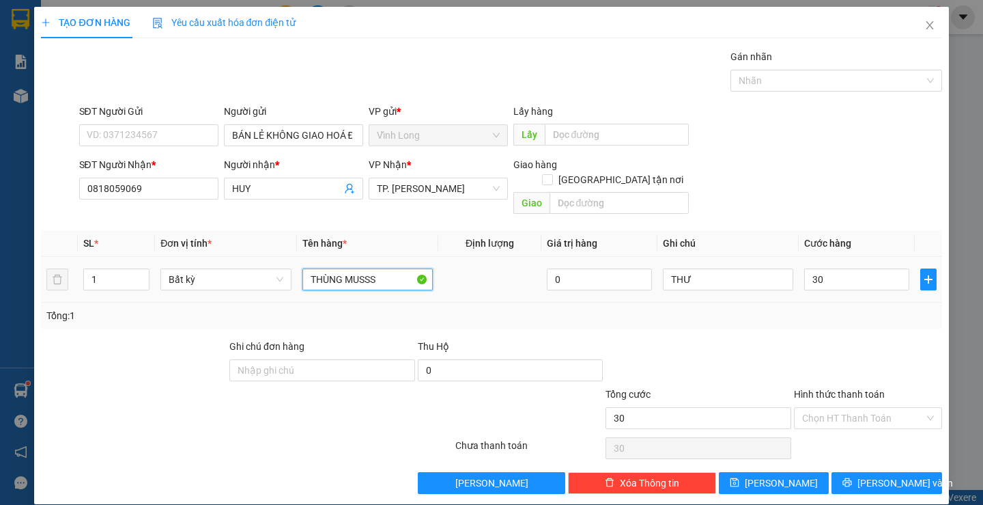
type input "30.000"
click at [389, 269] on input "THÙNG MUSSS" at bounding box center [367, 279] width 130 height 22
type input "THÙNG MUSS"
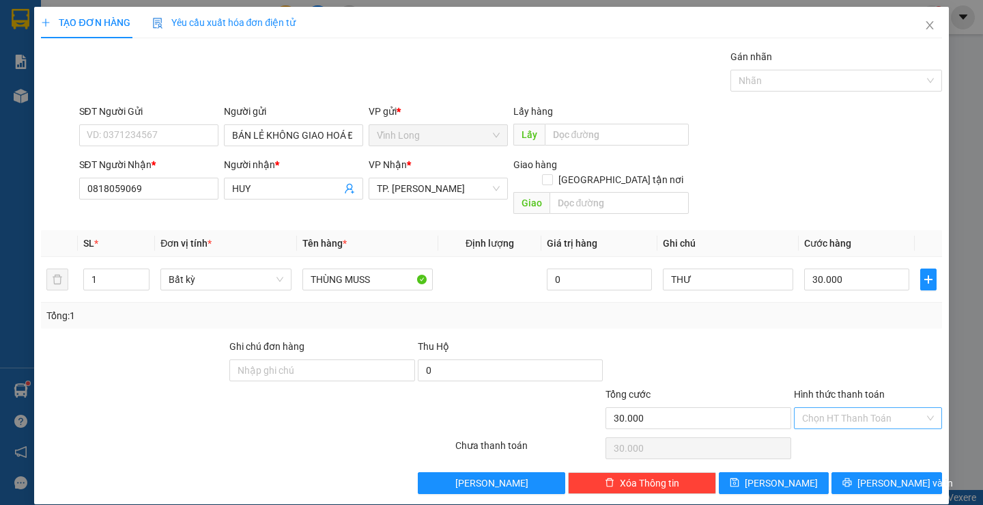
click at [830, 408] on input "Hình thức thanh toán" at bounding box center [863, 418] width 122 height 20
drag, startPoint x: 847, startPoint y: 427, endPoint x: 860, endPoint y: 436, distance: 15.3
click at [848, 428] on div "Tại văn phòng" at bounding box center [860, 430] width 130 height 15
click at [884, 475] on span "[PERSON_NAME] và In" at bounding box center [906, 482] width 96 height 15
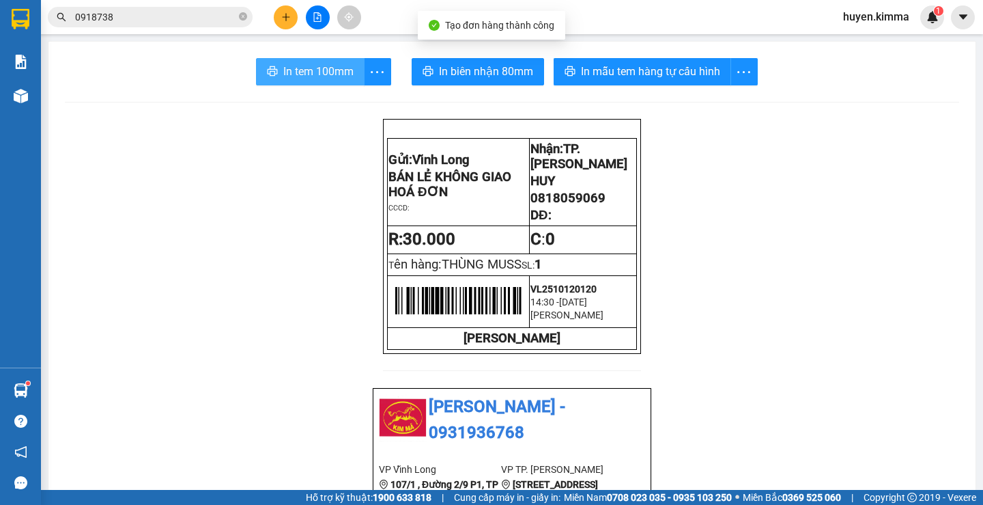
click at [327, 66] on span "In tem 100mm" at bounding box center [318, 71] width 70 height 17
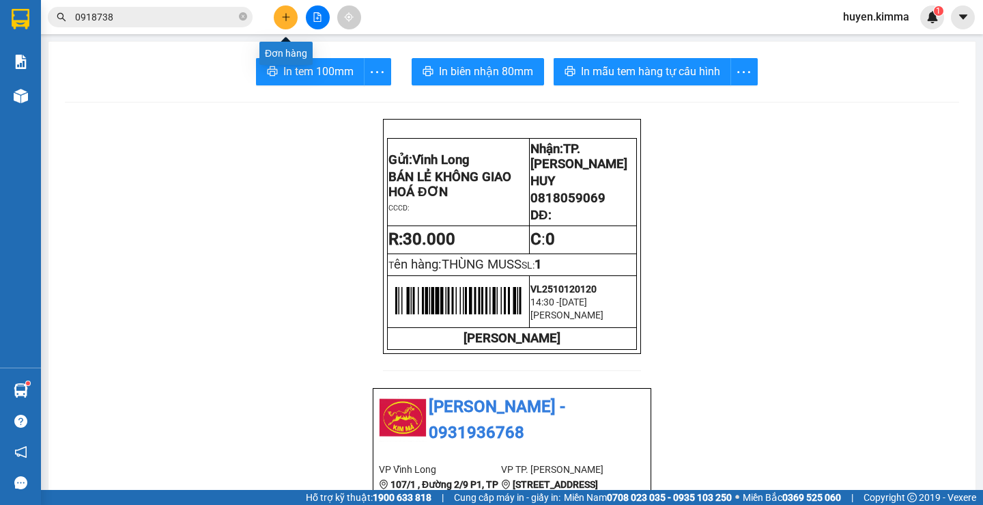
click at [285, 15] on icon "plus" at bounding box center [286, 17] width 10 height 10
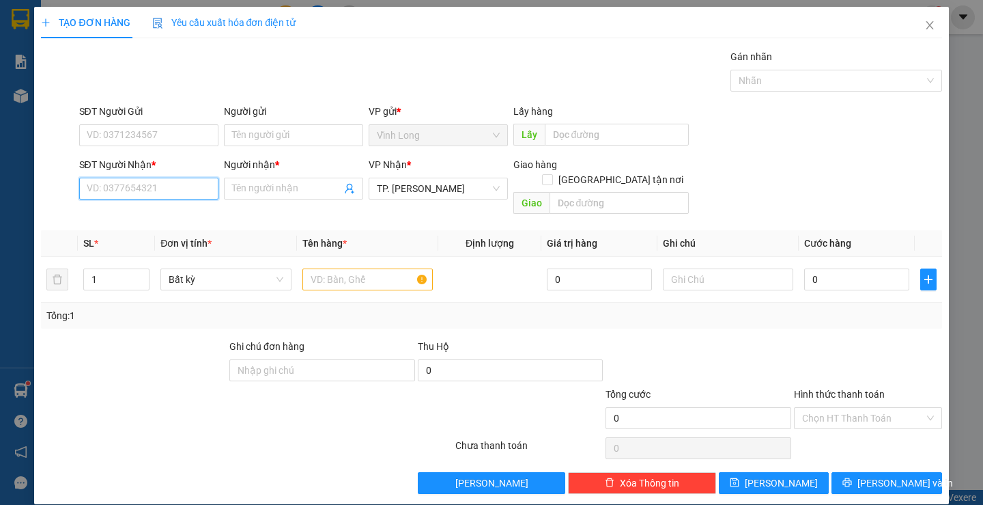
click at [184, 188] on input "SĐT Người Nhận *" at bounding box center [148, 189] width 139 height 22
type input "0344055959"
click at [182, 214] on div "0344055959 - TRÂN DENTIUM" at bounding box center [150, 215] width 129 height 15
type input "TRÂN DENTIUM"
type input "0344055959"
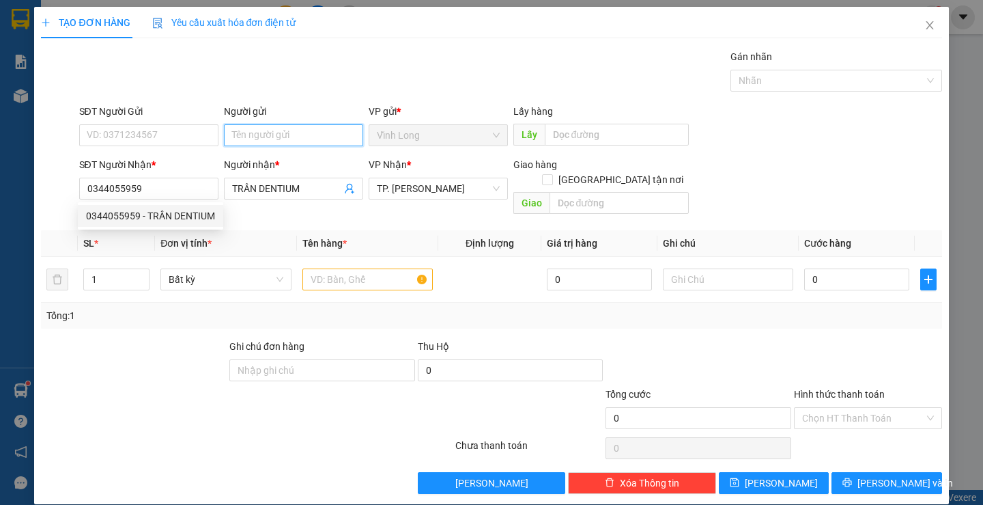
click at [246, 137] on input "Người gửi" at bounding box center [293, 135] width 139 height 22
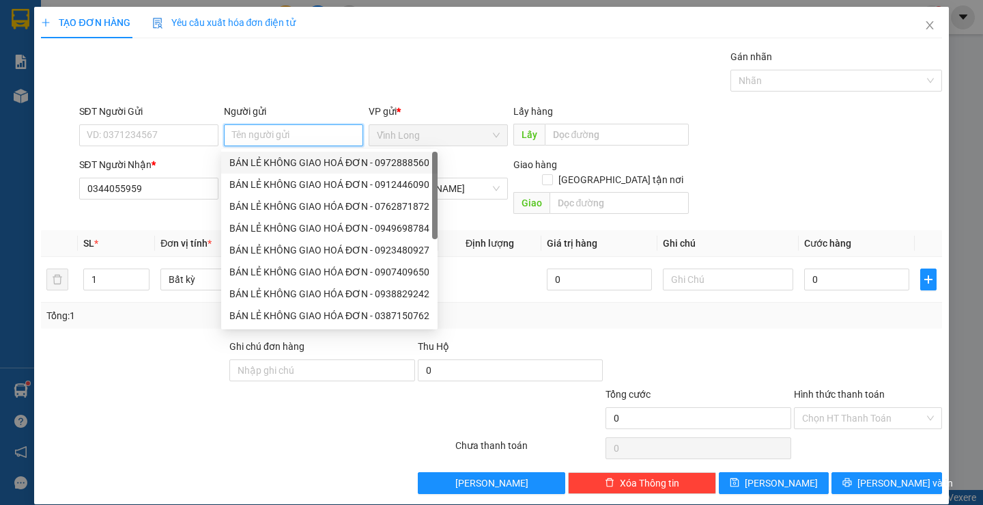
drag, startPoint x: 263, startPoint y: 156, endPoint x: 172, endPoint y: 152, distance: 90.9
click at [253, 156] on div "BÁN LẺ KHÔNG GIAO HOÁ ĐƠN - 0972888560" at bounding box center [329, 162] width 200 height 15
type input "0972888560"
type input "BÁN LẺ KHÔNG GIAO HOÁ ĐƠN"
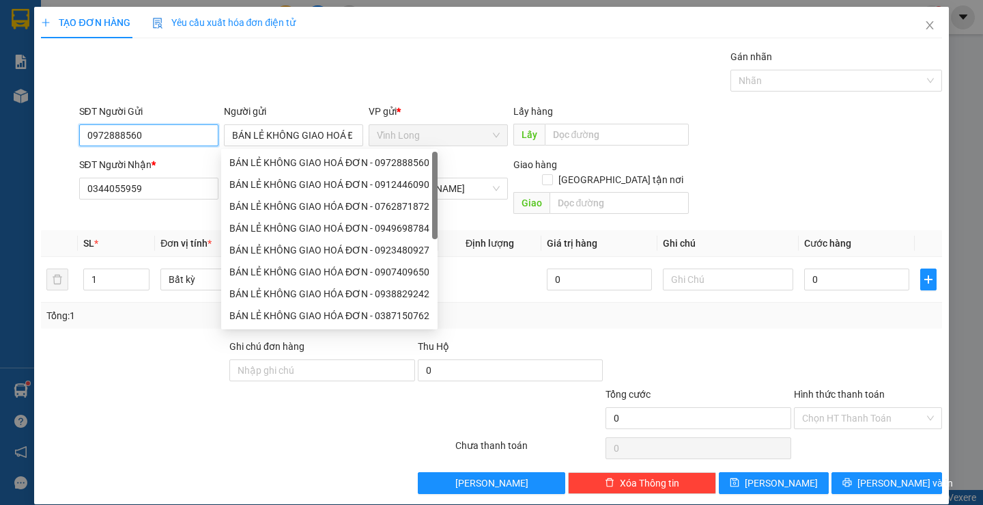
click at [162, 135] on input "0972888560" at bounding box center [148, 135] width 139 height 22
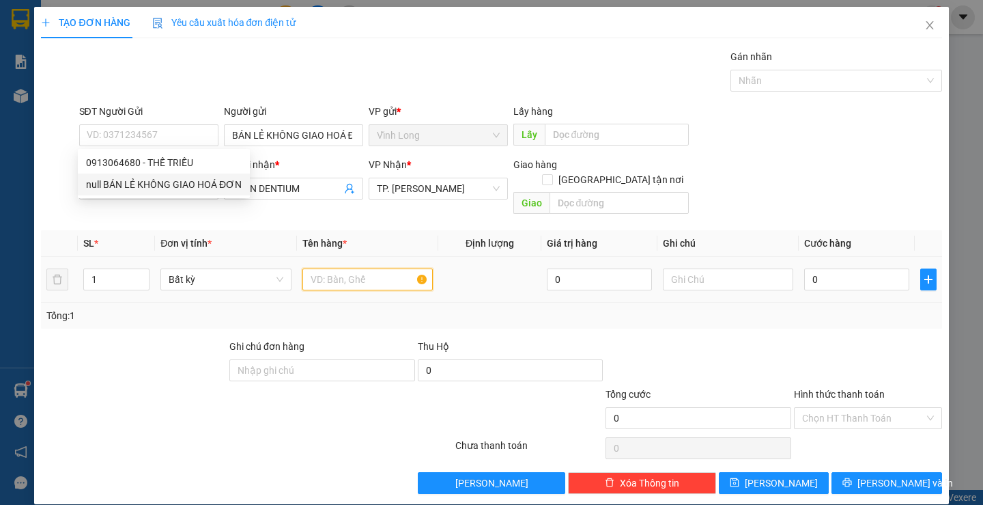
click at [338, 268] on input "text" at bounding box center [367, 279] width 130 height 22
type input "T"
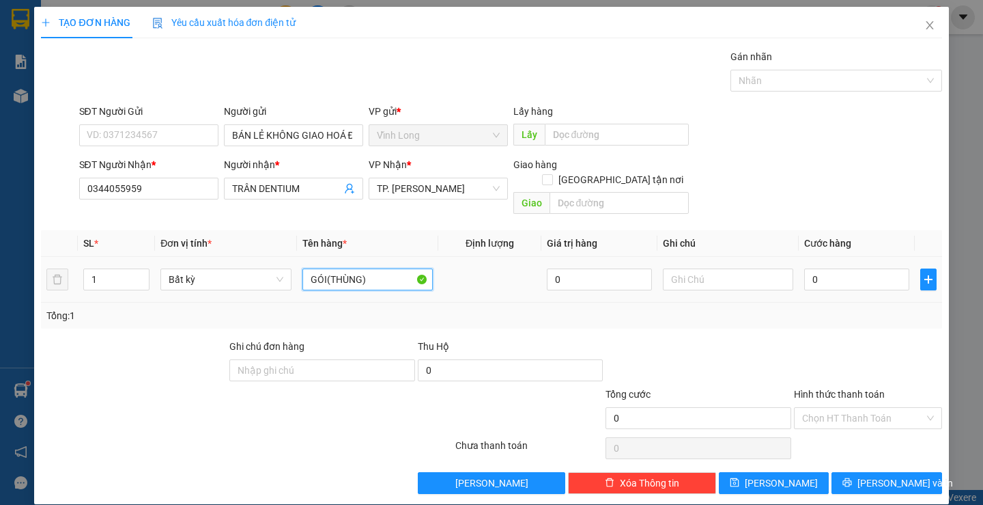
type input "GÓI(THÙNG)"
type input "THƯ"
type input "4"
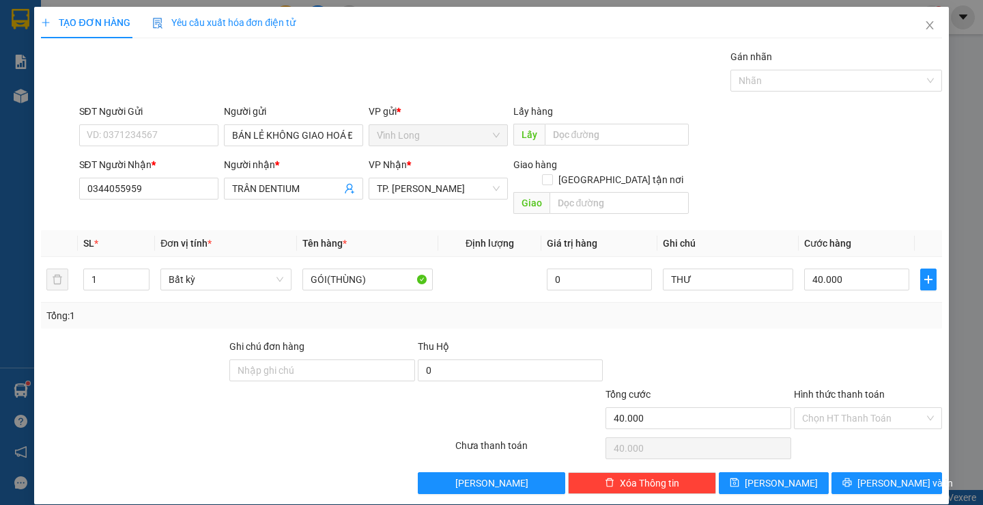
click at [860, 339] on div at bounding box center [868, 363] width 151 height 48
click at [862, 408] on input "Hình thức thanh toán" at bounding box center [863, 418] width 122 height 20
click at [858, 427] on div "Tại văn phòng" at bounding box center [860, 430] width 130 height 15
click at [869, 475] on span "[PERSON_NAME] và In" at bounding box center [906, 482] width 96 height 15
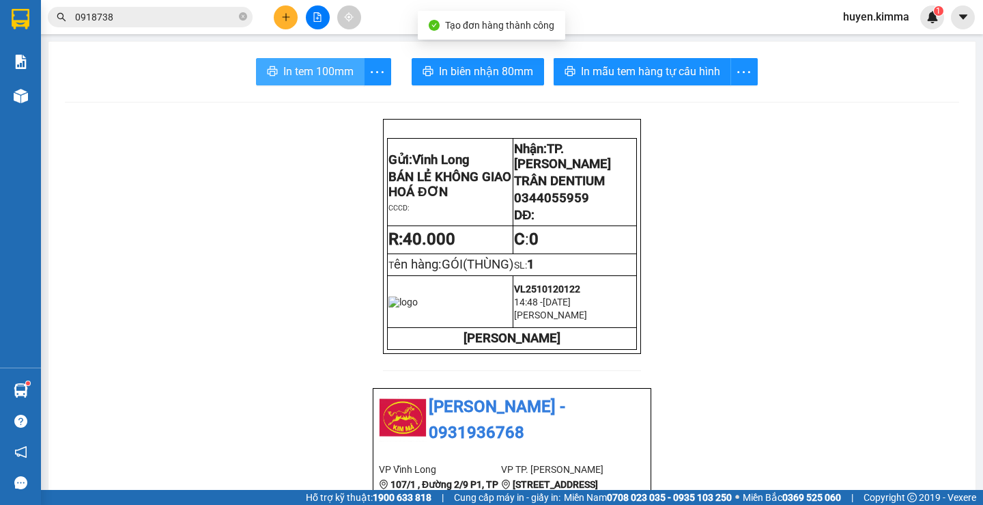
click at [326, 73] on span "In tem 100mm" at bounding box center [318, 71] width 70 height 17
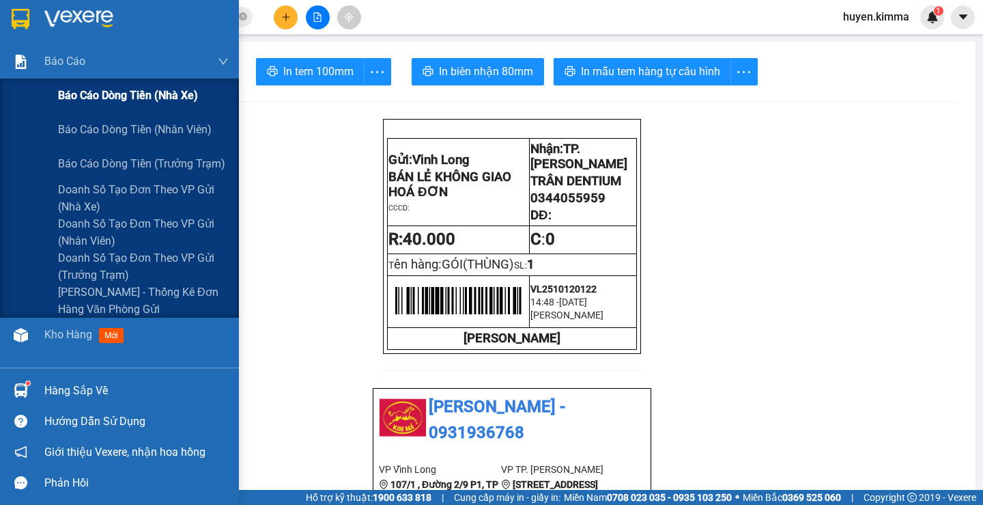
click at [118, 102] on span "Báo cáo dòng tiền (nhà xe)" at bounding box center [128, 95] width 140 height 17
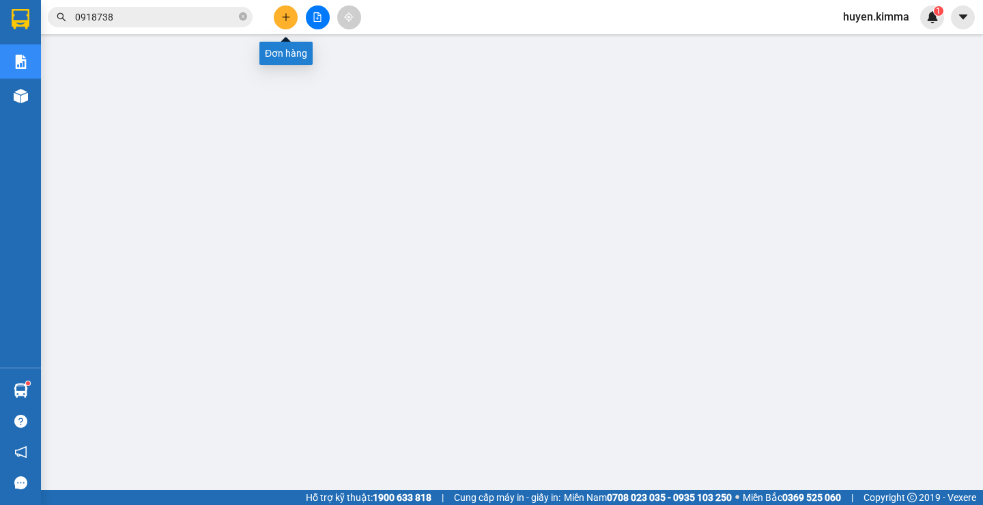
click at [283, 18] on icon "plus" at bounding box center [286, 17] width 10 height 10
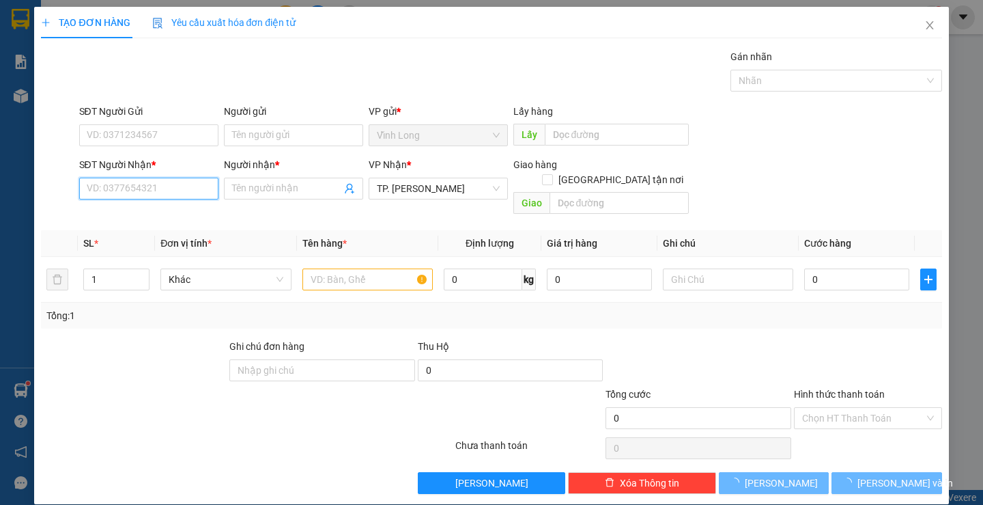
click at [172, 188] on input "SĐT Người Nhận *" at bounding box center [148, 189] width 139 height 22
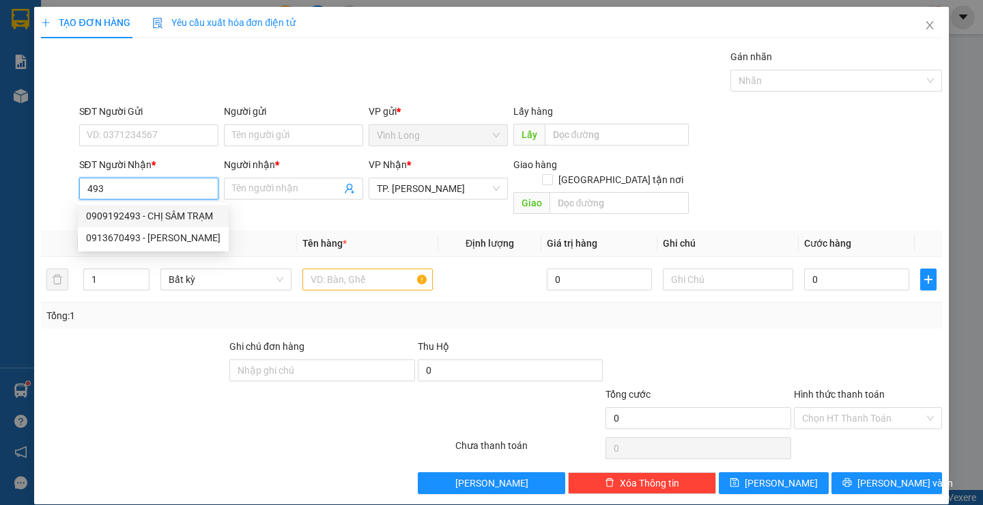
click at [166, 210] on div "0909192493 - CHỊ SÂM TRẠM" at bounding box center [153, 215] width 135 height 15
type input "0909192493"
type input "CHỊ SÂM TRẠM"
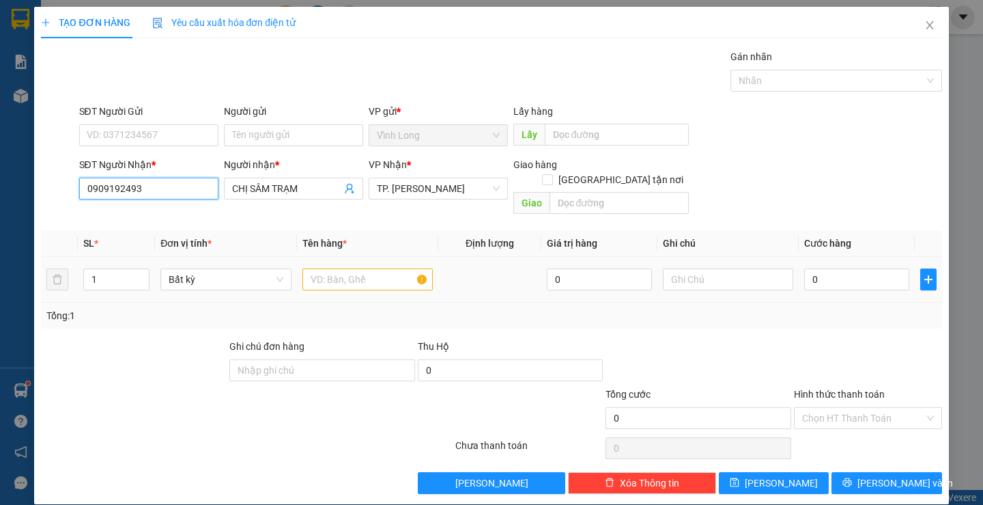
type input "0909192493"
click at [337, 268] on input "text" at bounding box center [367, 279] width 130 height 22
click at [350, 273] on input "text" at bounding box center [367, 279] width 130 height 22
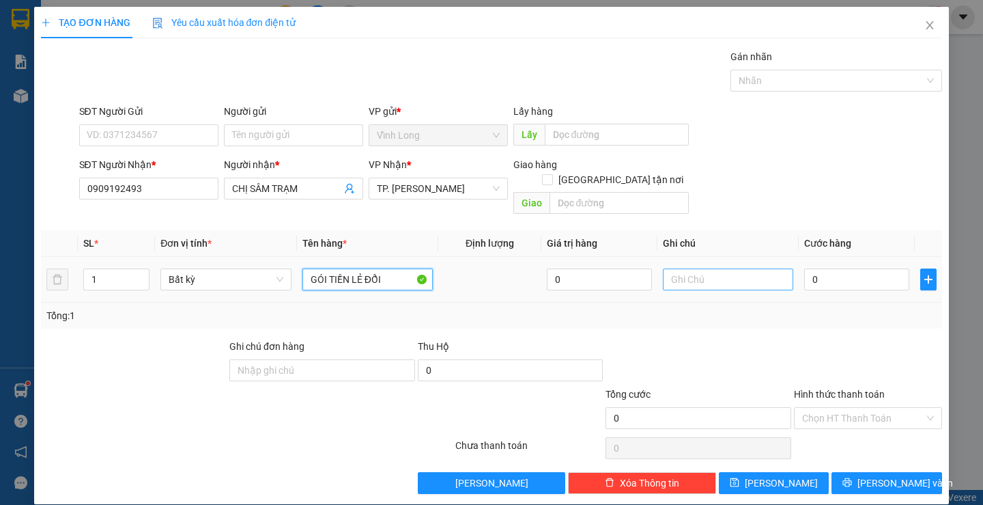
type input "GÓI TIỀN LẺ ĐỔI"
click at [689, 268] on input "text" at bounding box center [728, 279] width 130 height 22
type input "H"
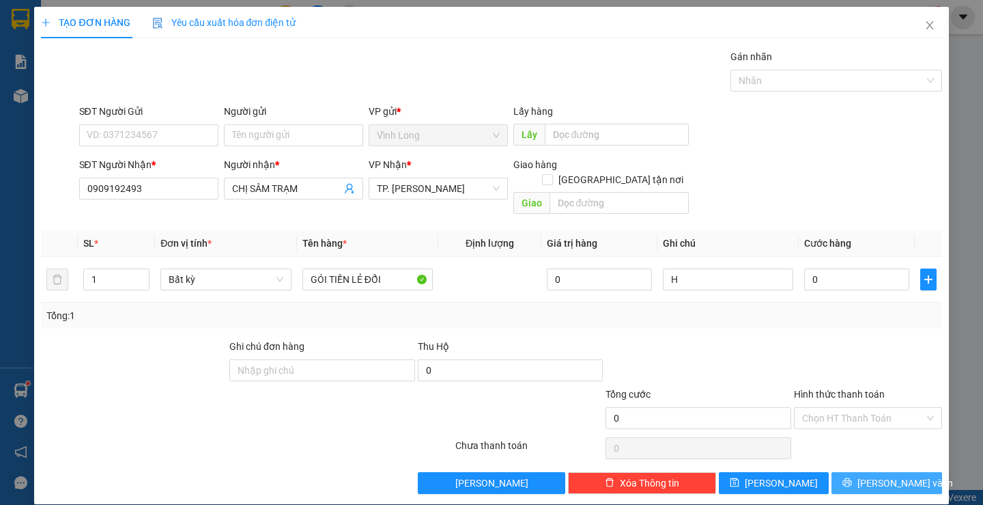
click at [884, 475] on span "[PERSON_NAME] và In" at bounding box center [906, 482] width 96 height 15
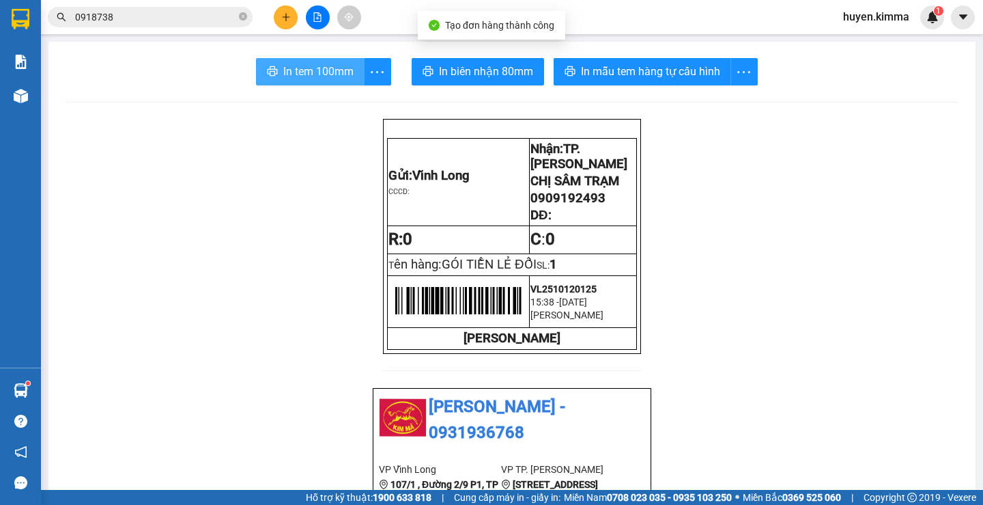
click at [343, 79] on span "In tem 100mm" at bounding box center [318, 71] width 70 height 17
